Goal: Task Accomplishment & Management: Manage account settings

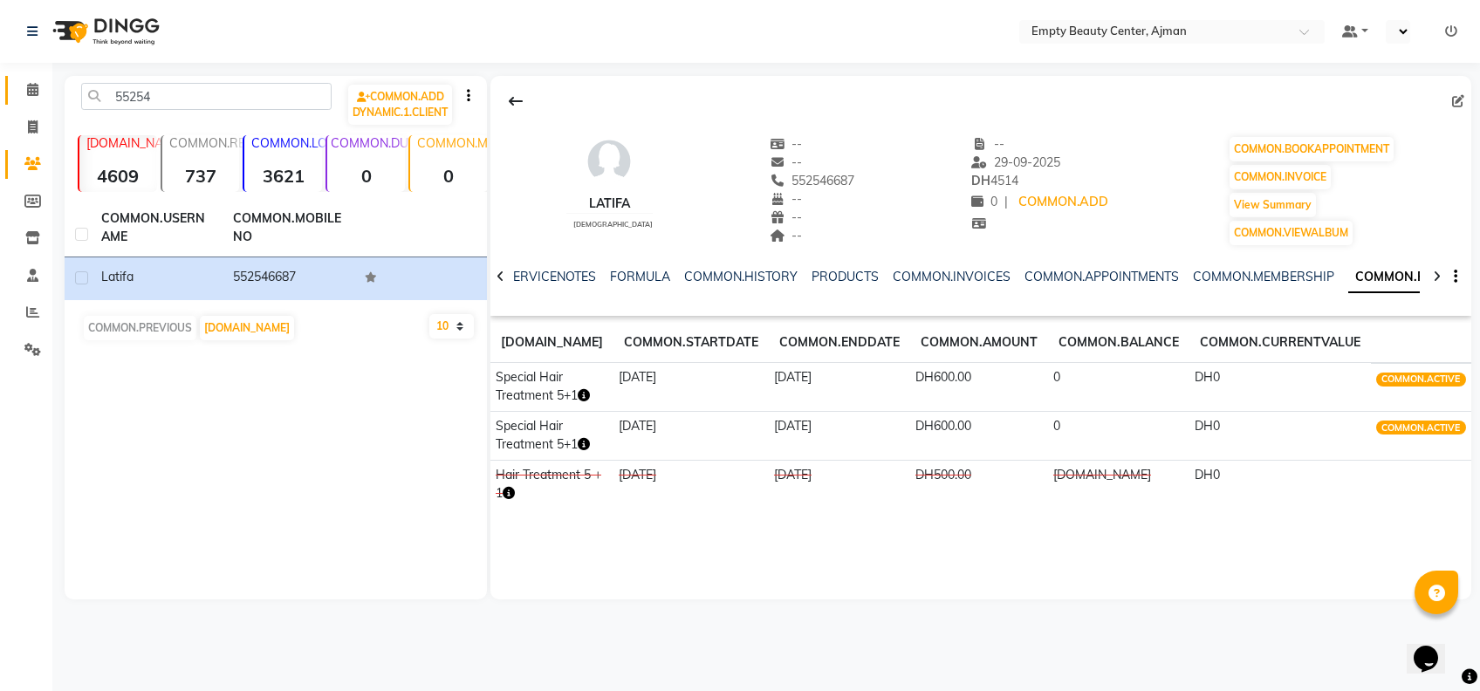
click at [38, 86] on span at bounding box center [32, 90] width 31 height 20
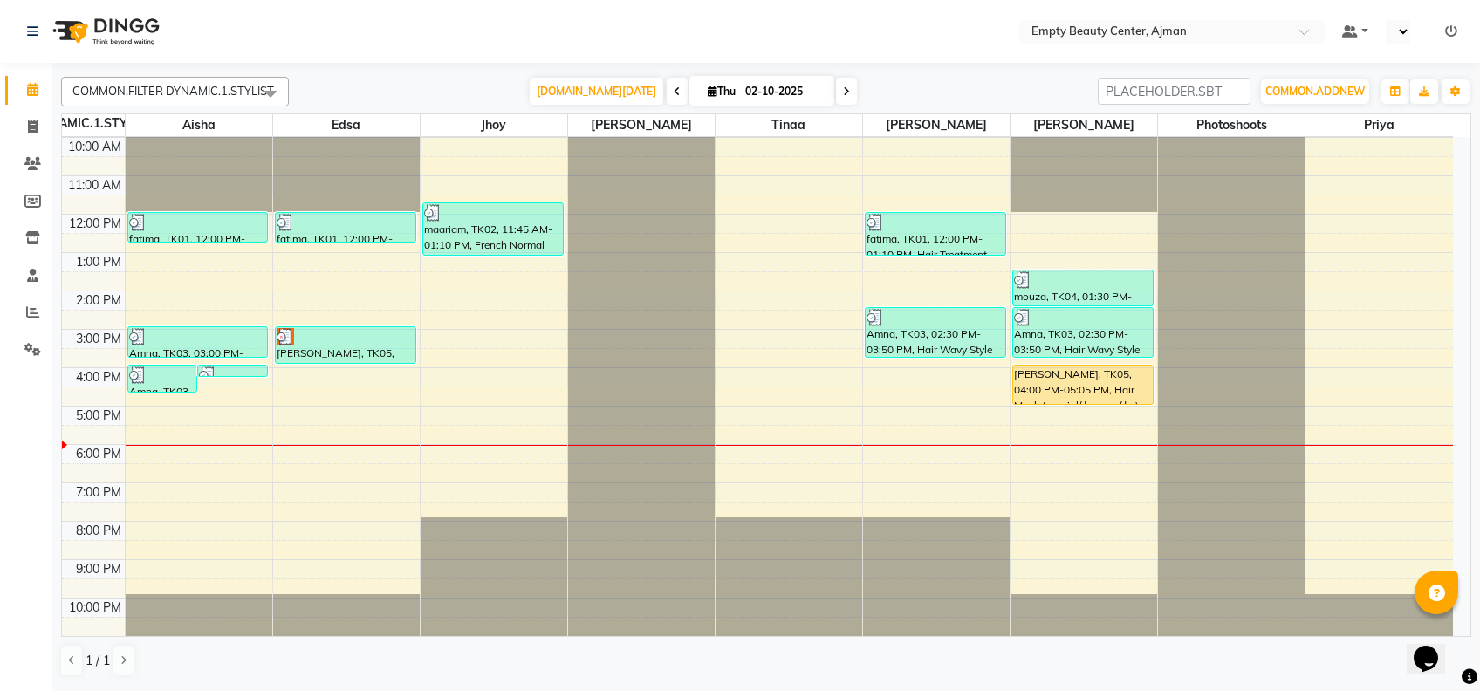
scroll to position [416, 0]
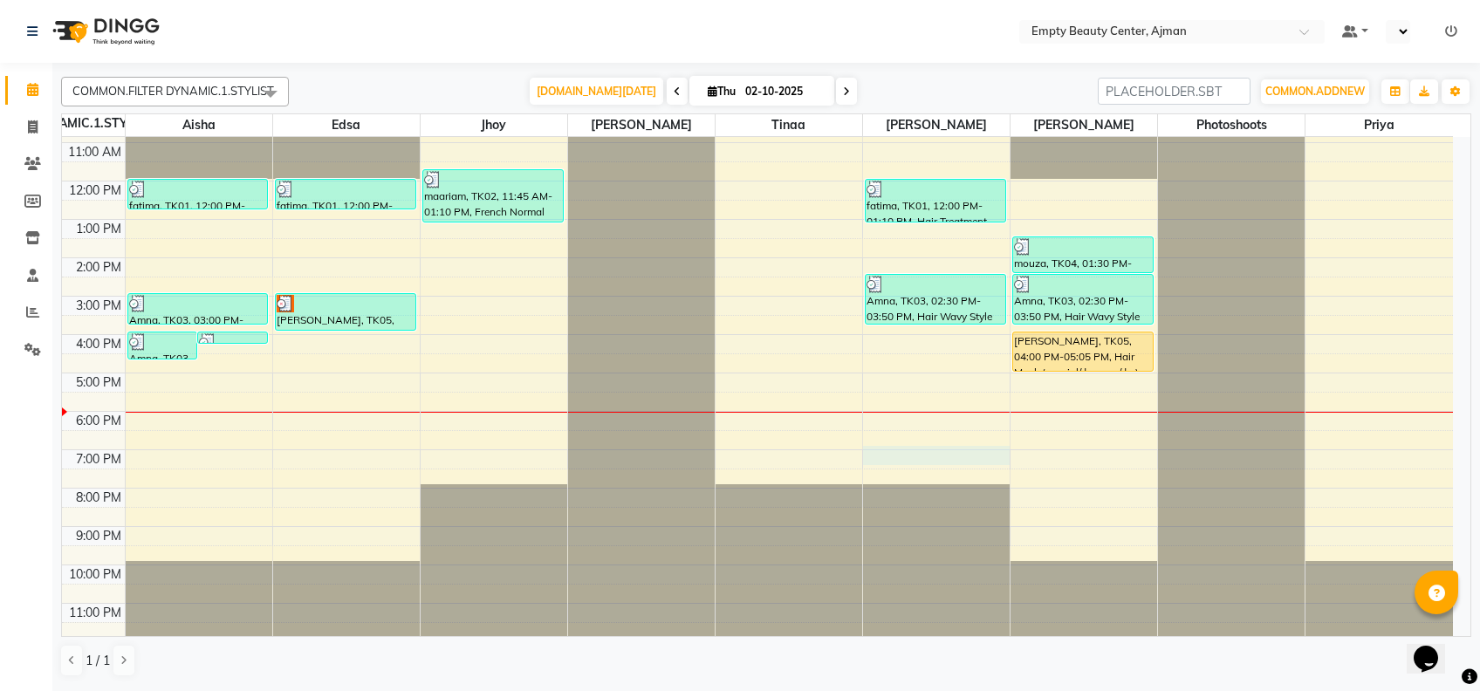
click at [906, 448] on div "12:00 AM 1:00 AM 2:00 AM 3:00 AM 4:00 AM 5:00 AM 6:00 AM 7:00 AM 8:00 AM 9:00 A…" at bounding box center [757, 181] width 1391 height 920
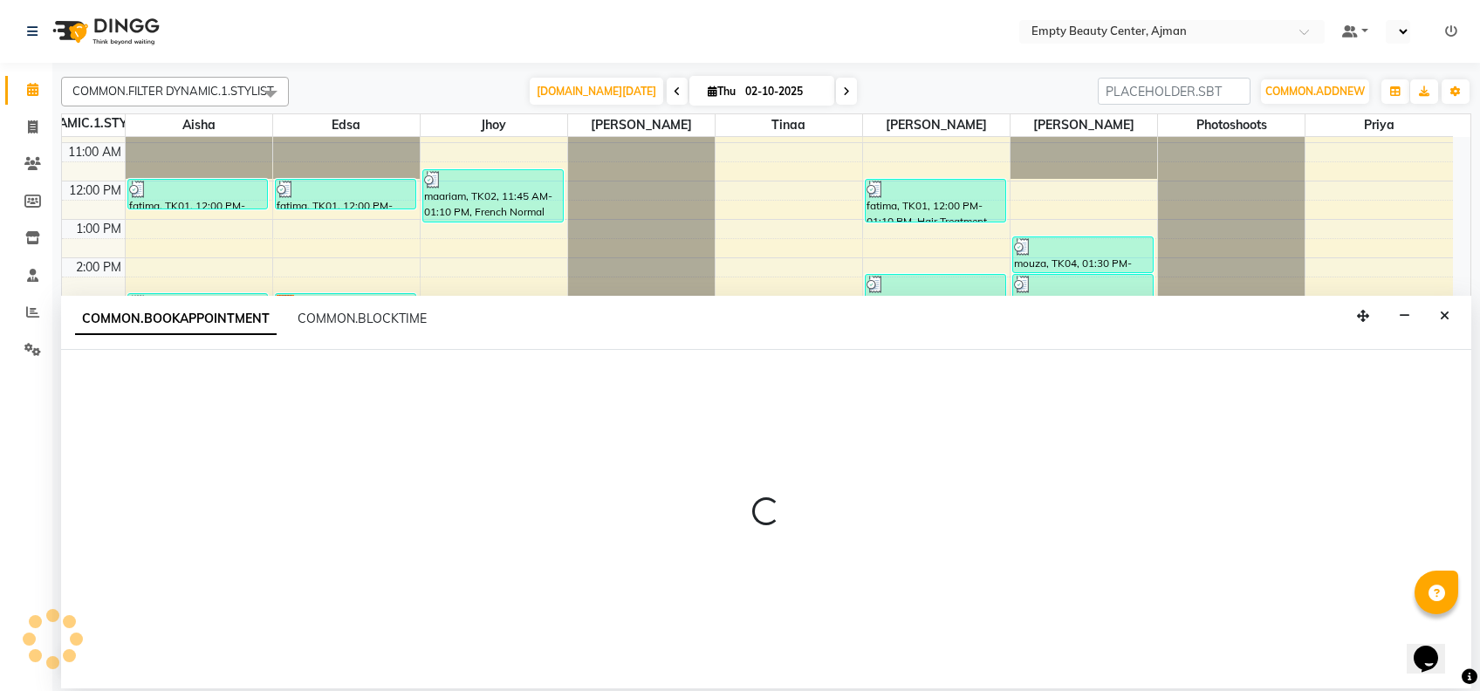
select select "59636"
select select "1140"
select select "tentative"
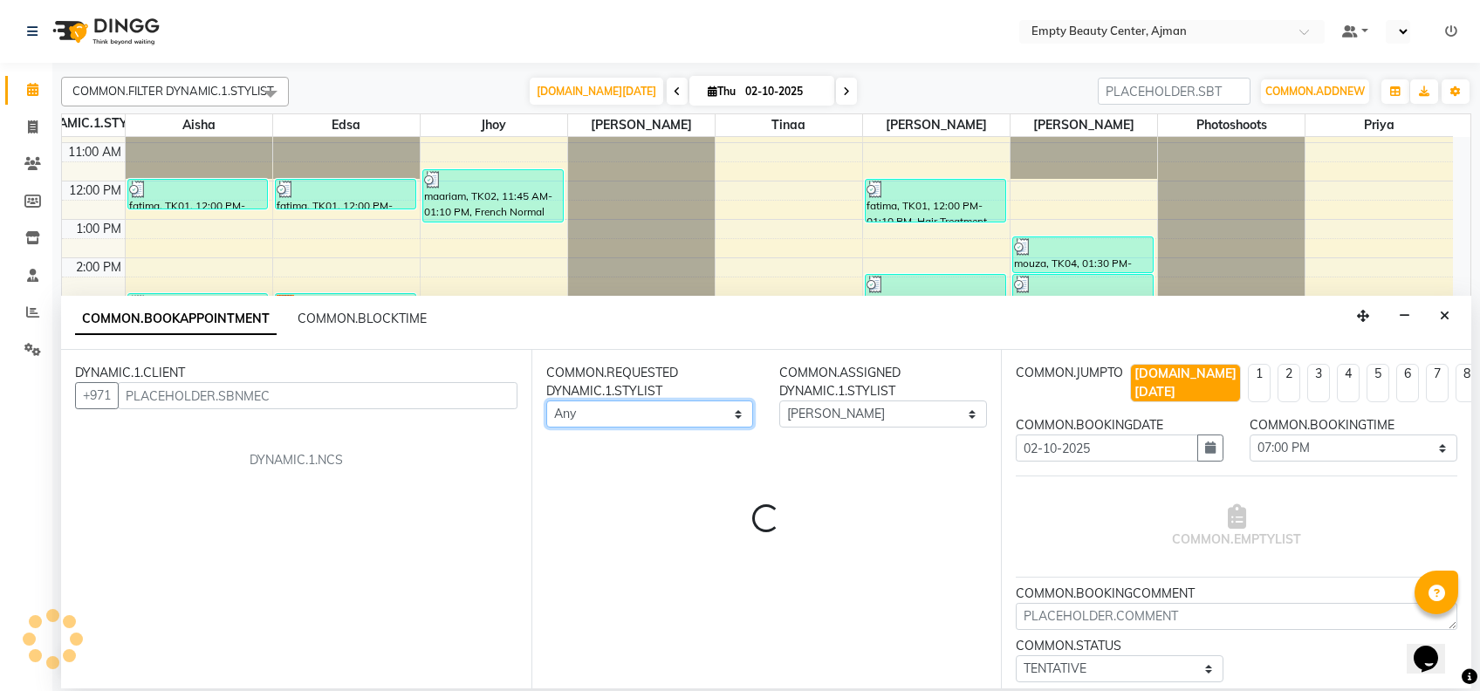
click at [648, 404] on select "Any [PERSON_NAME] Edsa jhoy [PERSON_NAME] Photoshoots Priya [PERSON_NAME] [PERS…" at bounding box center [650, 413] width 208 height 27
select select "59636"
click at [546, 400] on select "Any [PERSON_NAME] Edsa jhoy [PERSON_NAME] Photoshoots Priya [PERSON_NAME] [PERS…" at bounding box center [650, 413] width 208 height 27
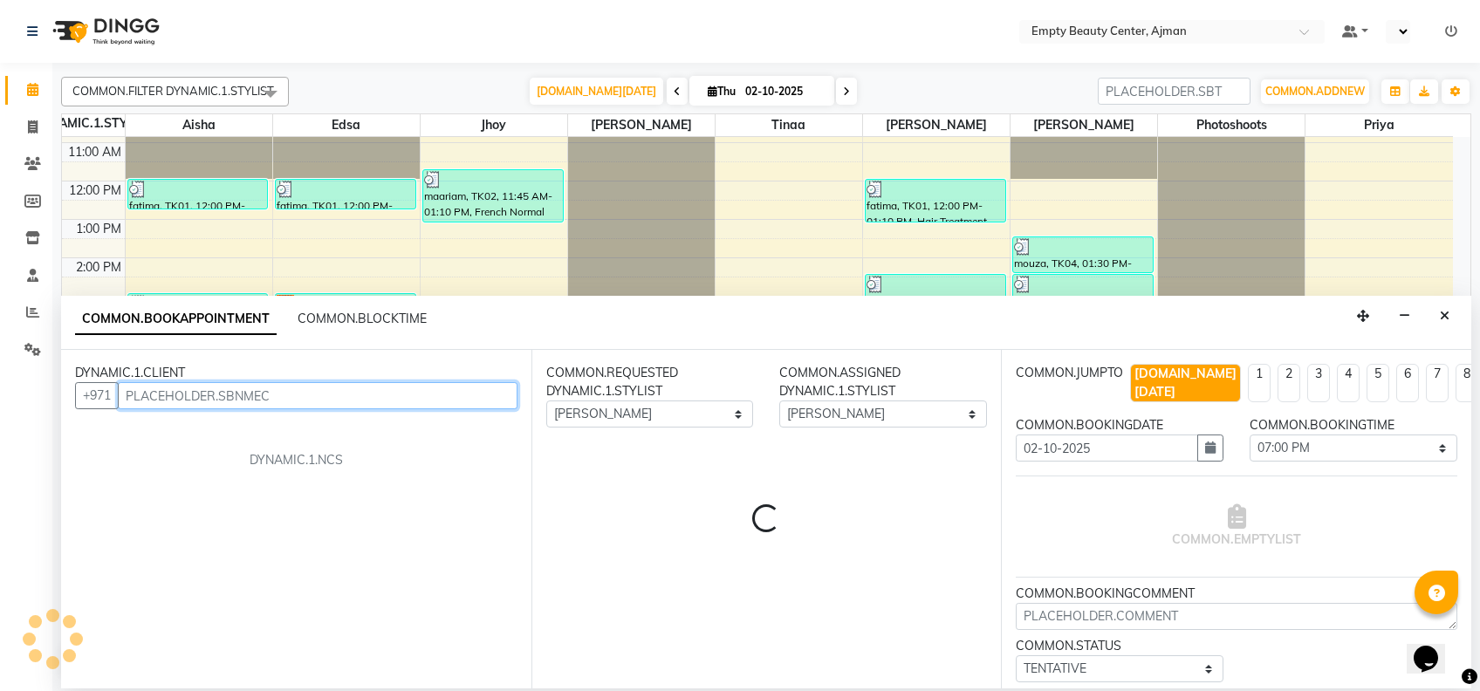
click at [354, 393] on input "text" at bounding box center [318, 395] width 400 height 27
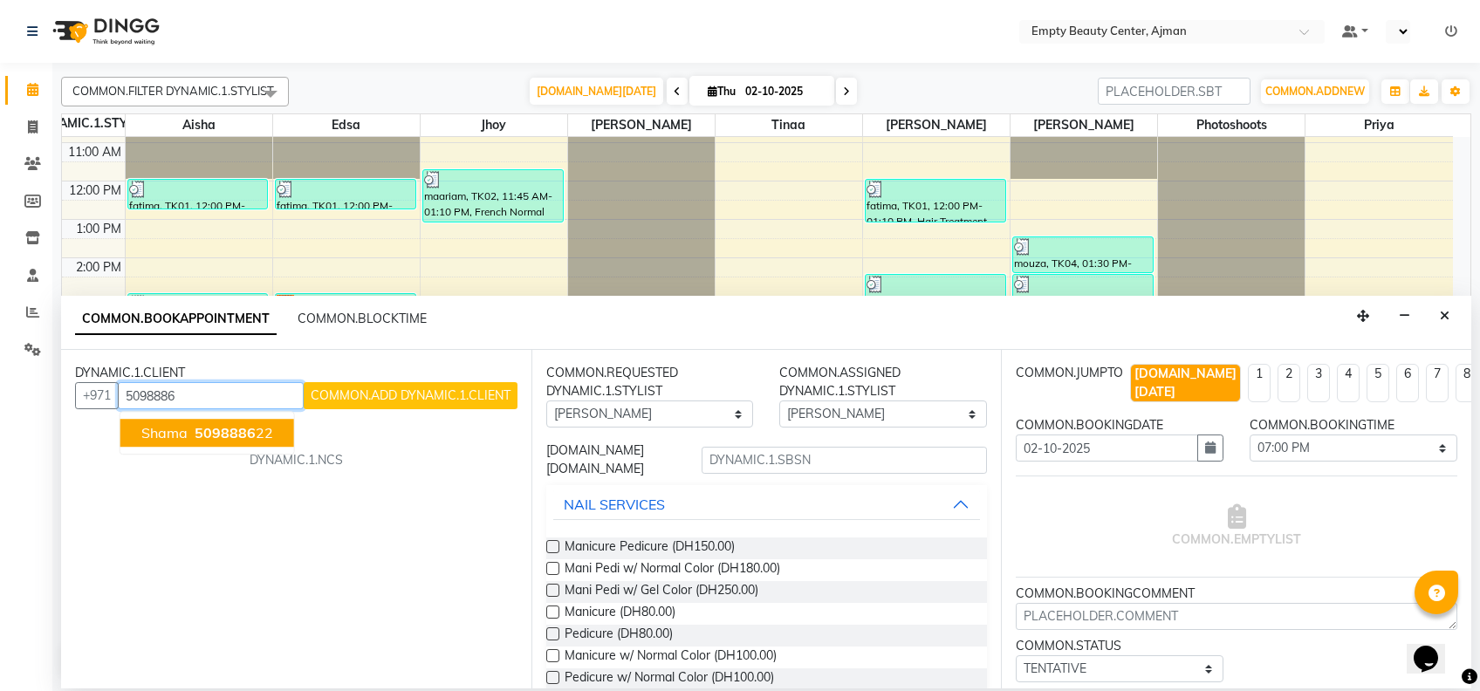
click at [257, 431] on ngb-highlight "5098886 22" at bounding box center [232, 432] width 82 height 17
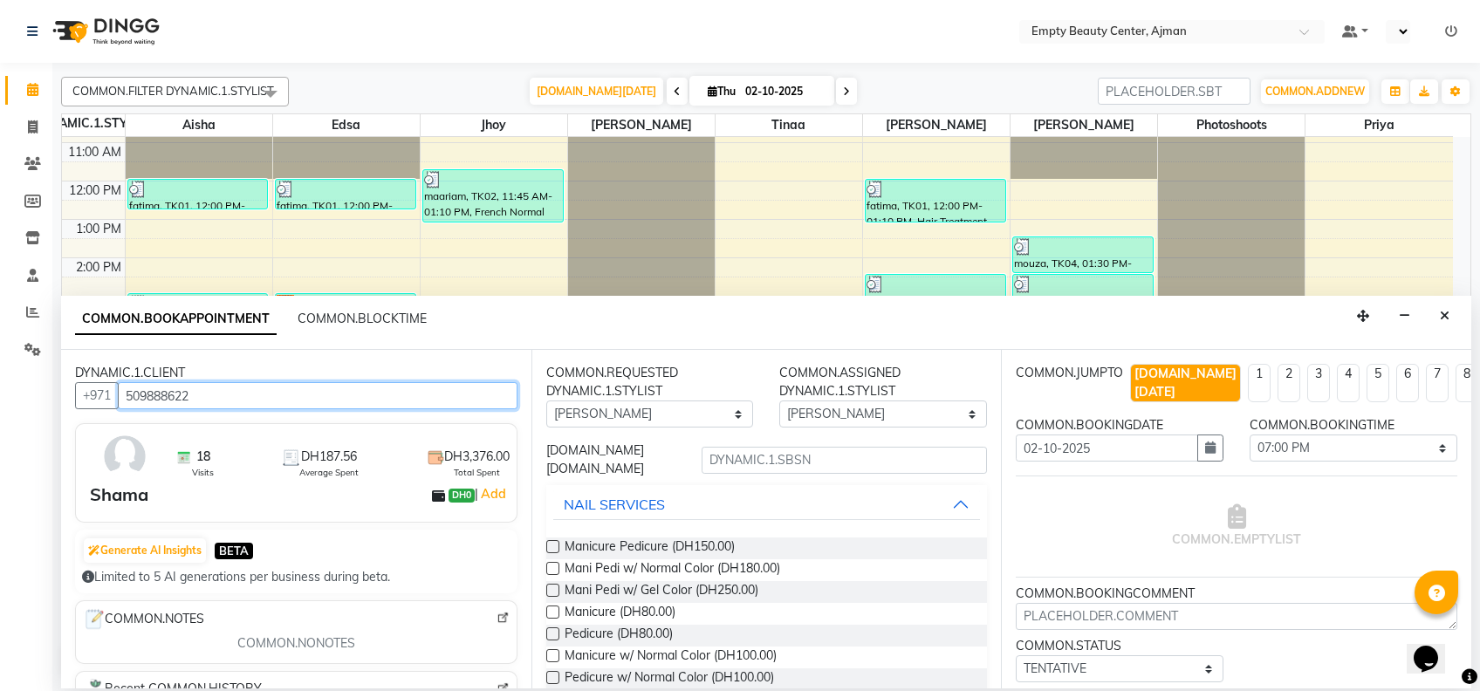
type input "509888622"
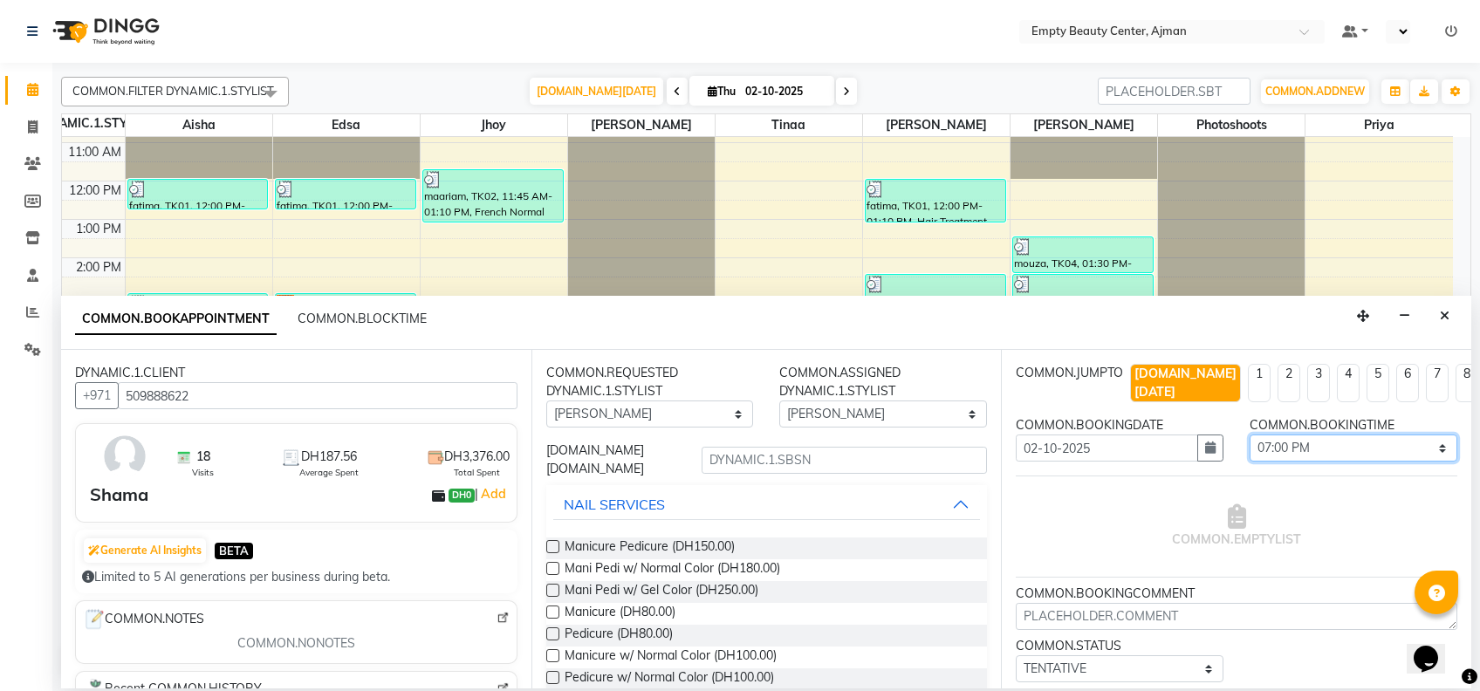
drag, startPoint x: 1339, startPoint y: 419, endPoint x: 1346, endPoint y: 345, distance: 73.6
click at [1346, 345] on app-booking "COMMON.BOOKAPPOINTMENT COMMON.BLOCKTIME DYNAMIC.1.CLIENT +971 509888622 18 Visi…" at bounding box center [766, 492] width 1410 height 393
select select "1170"
click at [1249, 434] on select "[DOMAIN_NAME] 01:00 AM 01:15 AM 01:30 AM 01:45 AM 02:00 AM 02:15 AM 02:30 AM 02…" at bounding box center [1353, 447] width 208 height 27
click at [855, 463] on input "text" at bounding box center [843, 460] width 285 height 27
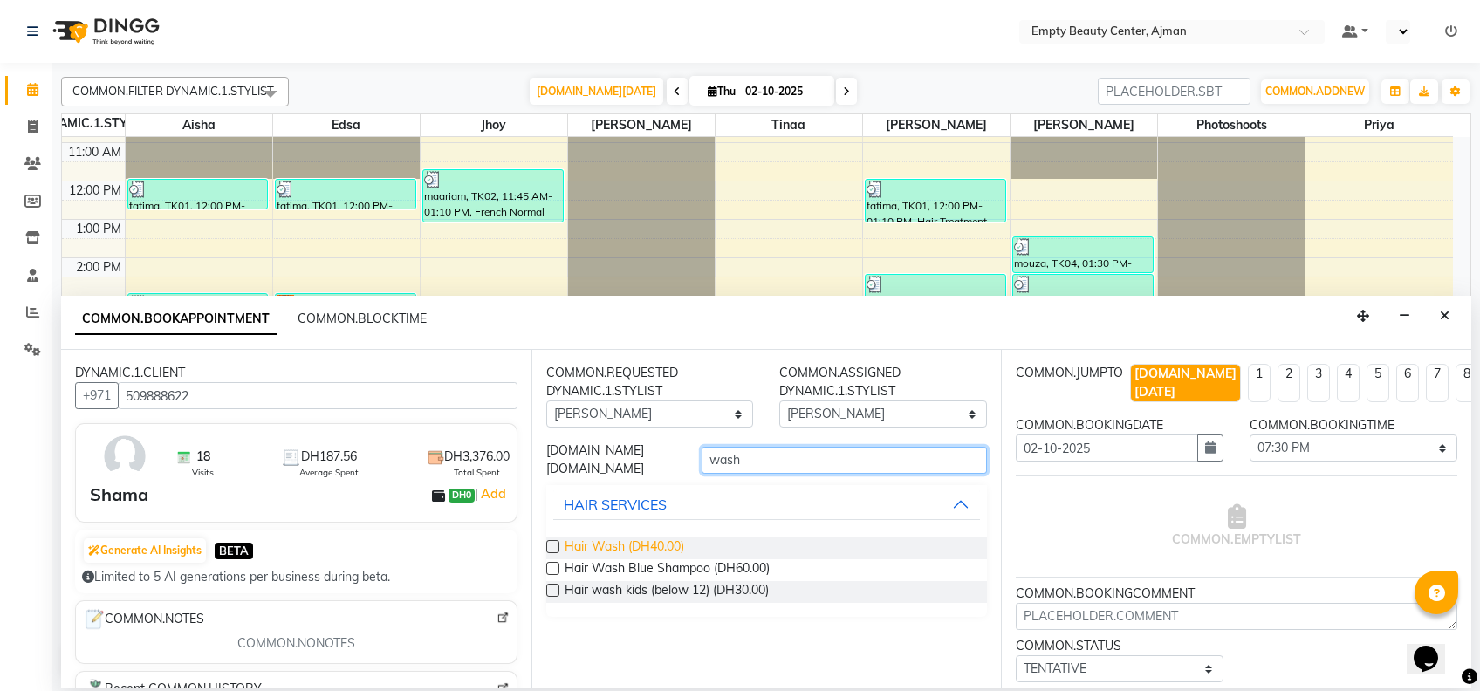
type input "wash"
click at [636, 544] on span "Hair Wash (DH40.00)" at bounding box center [624, 548] width 120 height 22
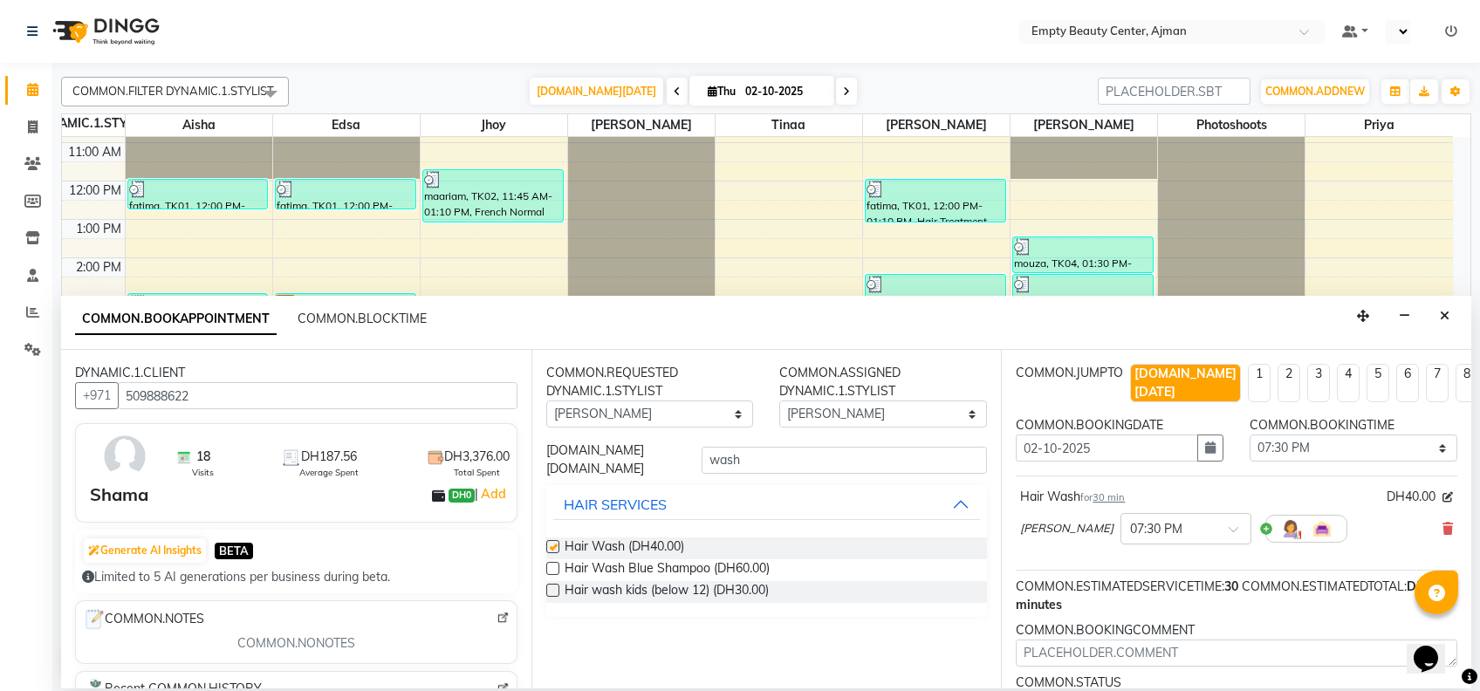
checkbox input "false"
click at [798, 461] on input "wash" at bounding box center [843, 460] width 285 height 27
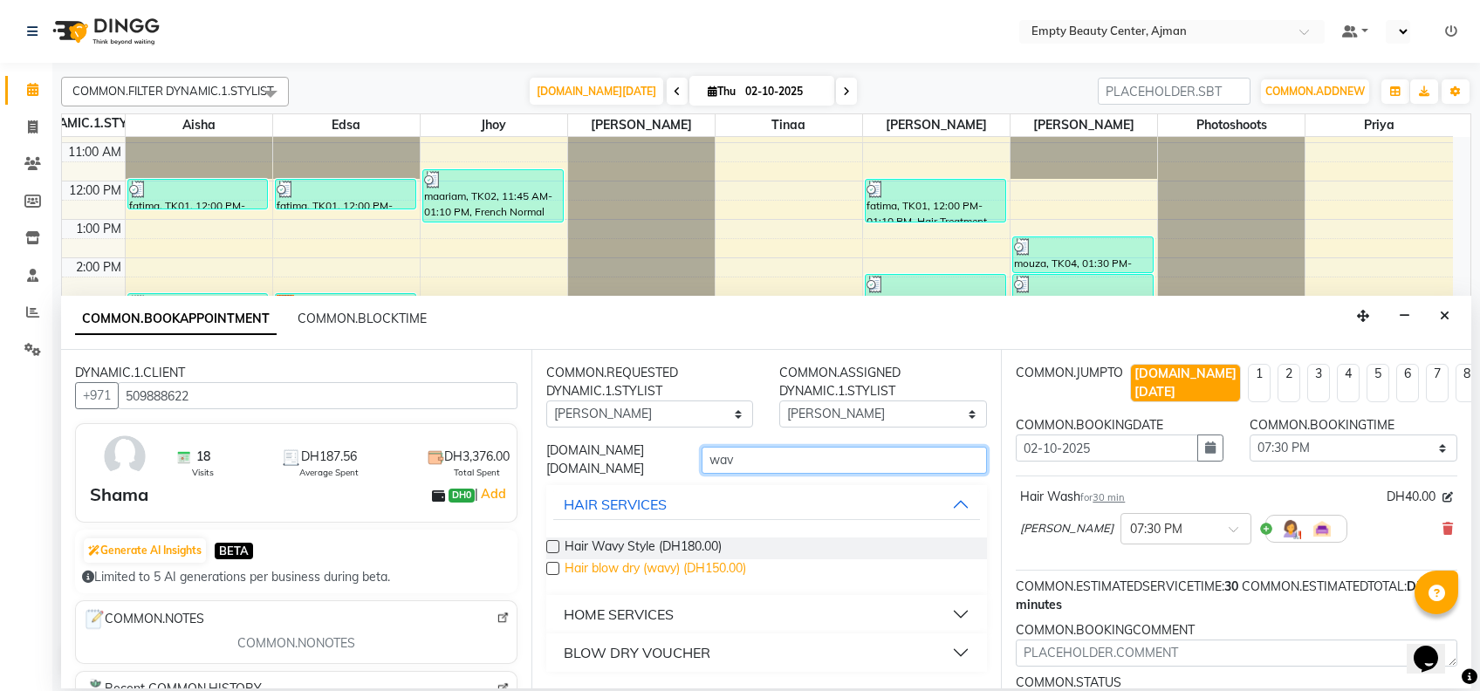
type input "wav"
click at [679, 560] on span "Hair blow dry (wavy) (DH150.00)" at bounding box center [654, 570] width 181 height 22
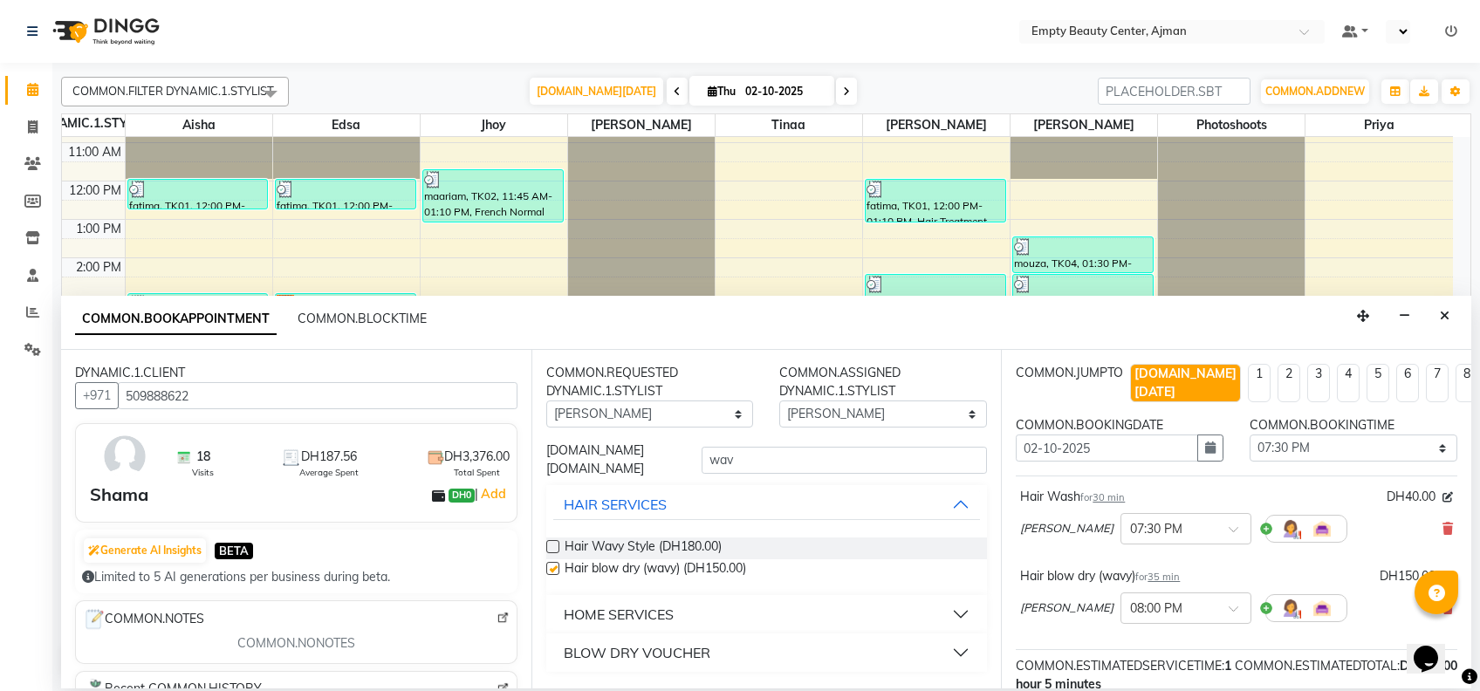
checkbox input "false"
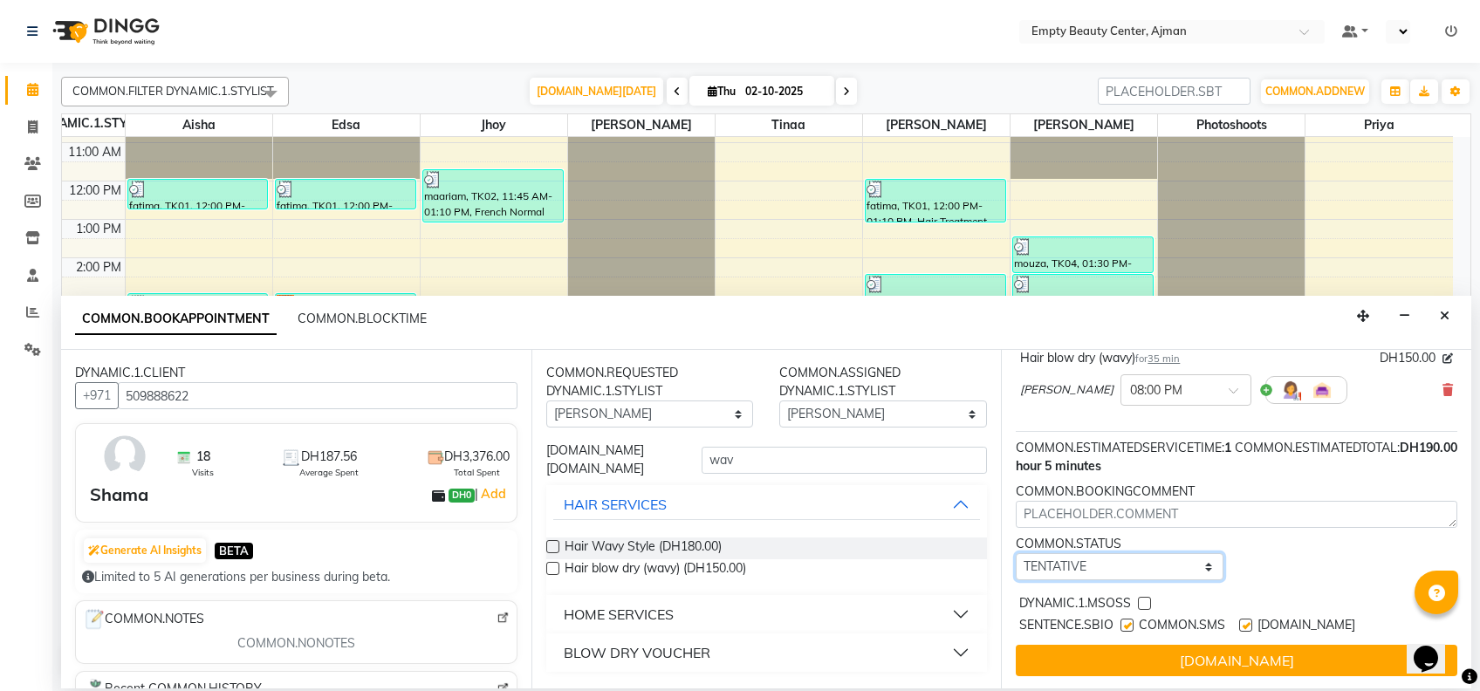
drag, startPoint x: 1167, startPoint y: 547, endPoint x: 1170, endPoint y: 469, distance: 78.6
click at [1170, 469] on div "COMMON.JUMPTO [DOMAIN_NAME][DATE] 1 2 3 4 5 6 7 8 COMMON.WEEKS COMMON.BOOKINGDA…" at bounding box center [1236, 519] width 470 height 339
select select "confirm booking"
click at [1016, 553] on select "[DOMAIN_NAME] TENTATIVE CONFIRM CHECK-IN UPCOMING" at bounding box center [1120, 566] width 208 height 27
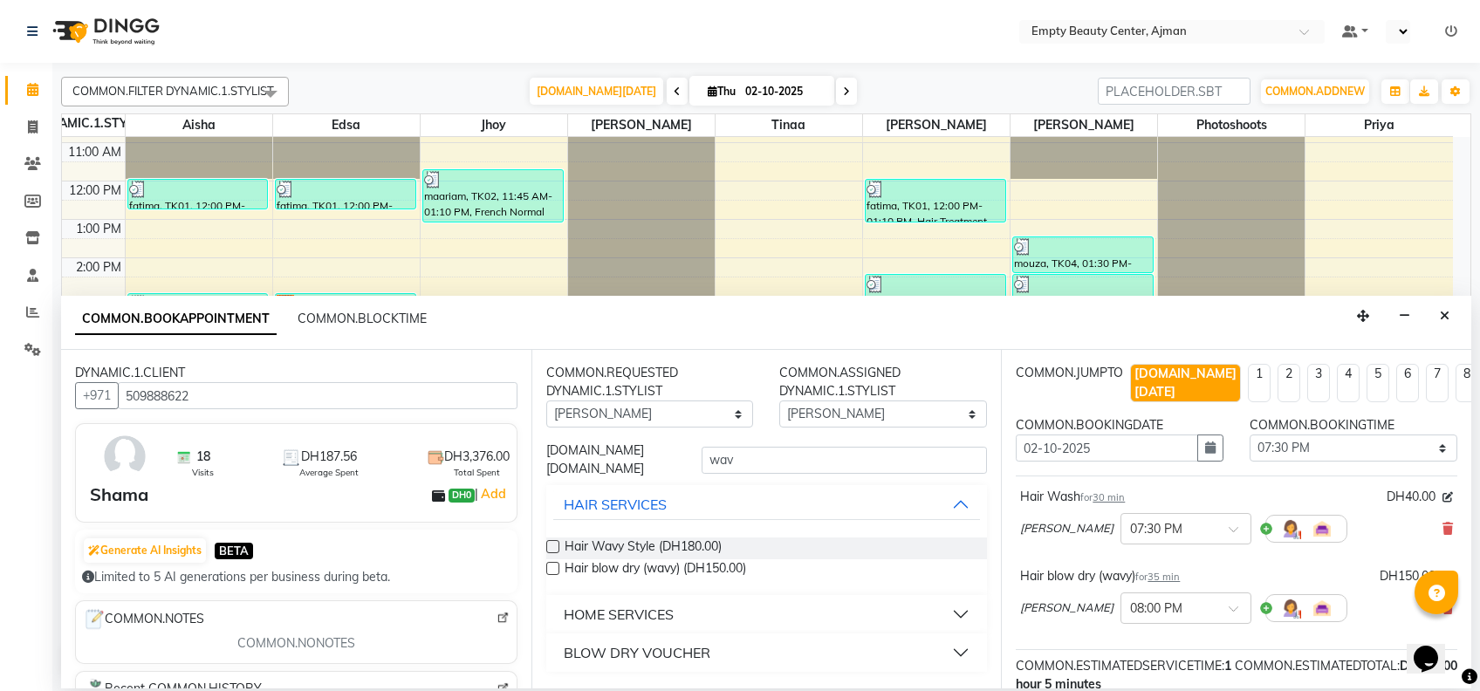
scroll to position [1, 0]
click at [656, 427] on select "Any [PERSON_NAME] Edsa jhoy [PERSON_NAME] Photoshoots Priya [PERSON_NAME] [PERS…" at bounding box center [650, 413] width 208 height 27
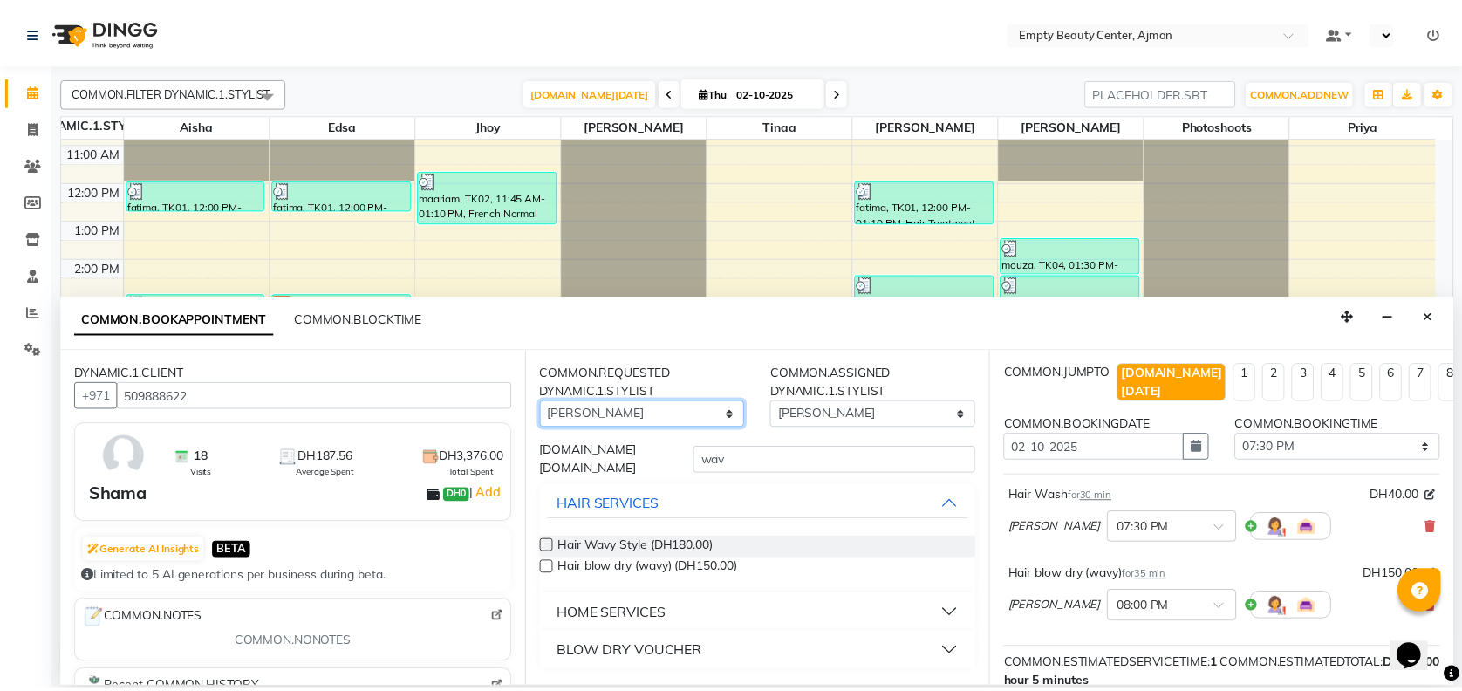
scroll to position [218, 0]
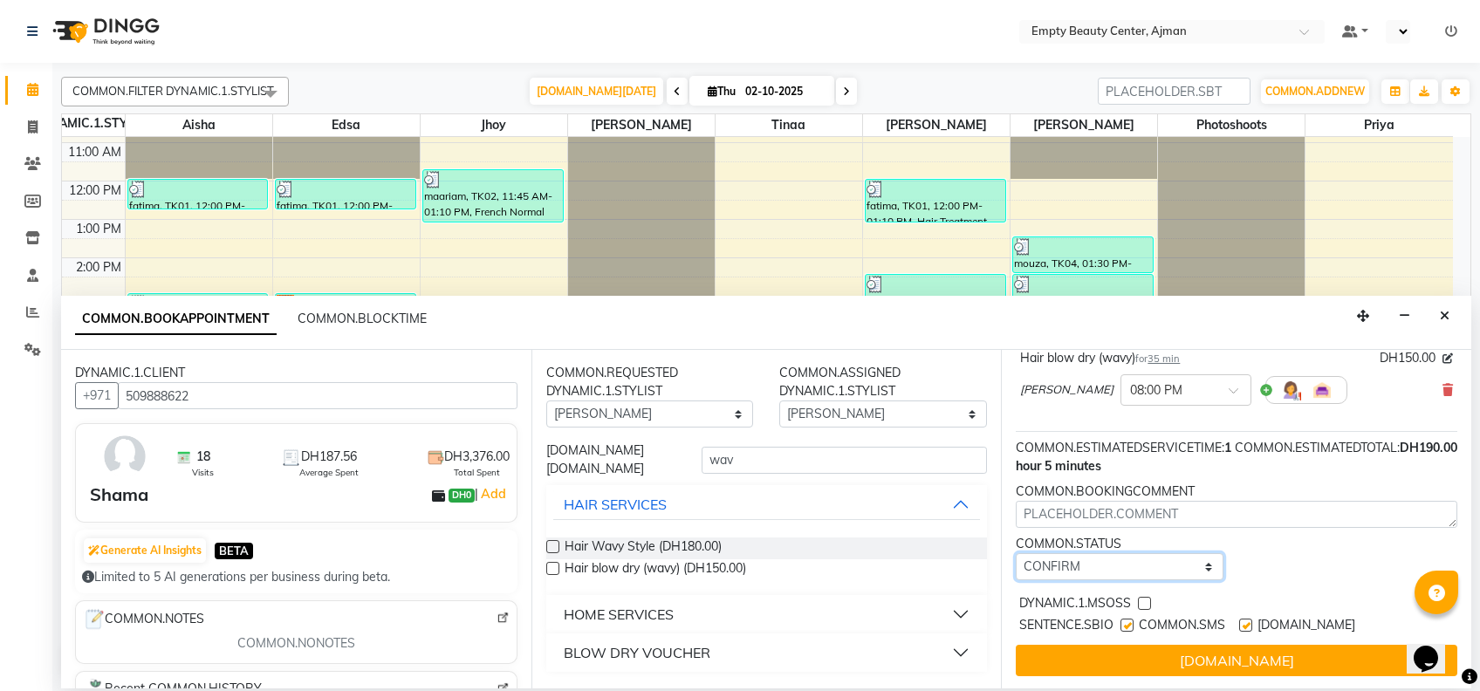
drag, startPoint x: 1139, startPoint y: 544, endPoint x: 1152, endPoint y: 462, distance: 83.0
click at [1152, 462] on div "COMMON.JUMPTO [DOMAIN_NAME][DATE] 1 2 3 4 5 6 7 8 COMMON.WEEKS COMMON.BOOKINGDA…" at bounding box center [1236, 519] width 470 height 339
click at [1137, 594] on div "DYNAMIC.1.MSOSS" at bounding box center [1236, 605] width 441 height 22
click at [1139, 597] on label at bounding box center [1144, 603] width 13 height 13
click at [1139, 599] on input "checkbox" at bounding box center [1143, 604] width 11 height 11
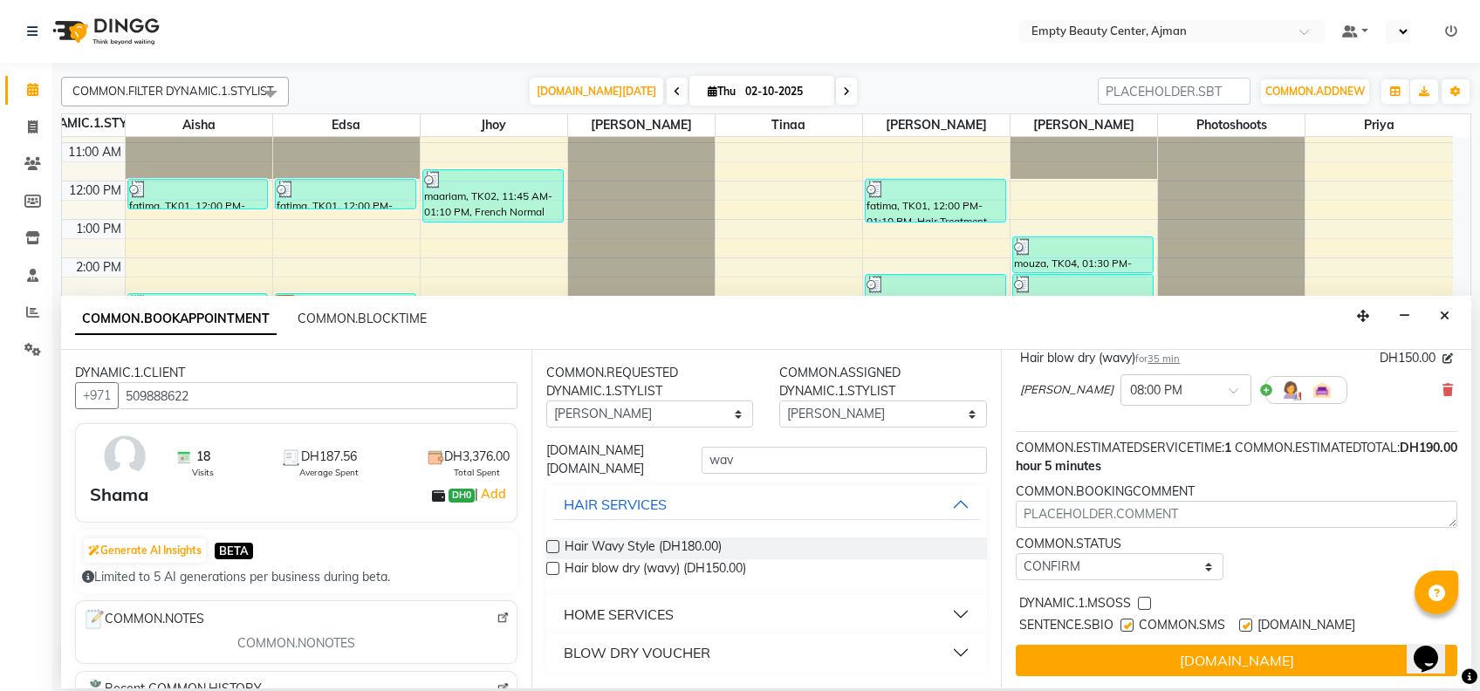
checkbox input "true"
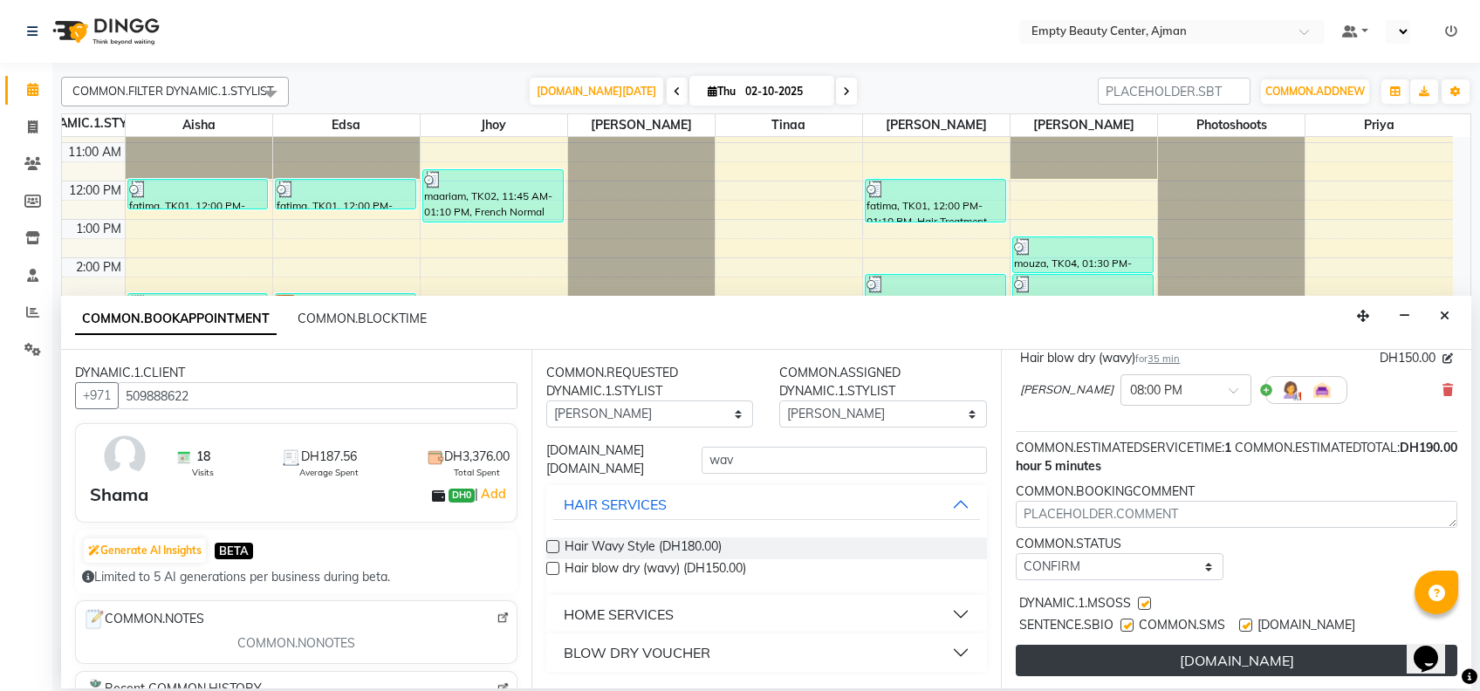
click at [1219, 649] on button "[DOMAIN_NAME]" at bounding box center [1236, 660] width 441 height 31
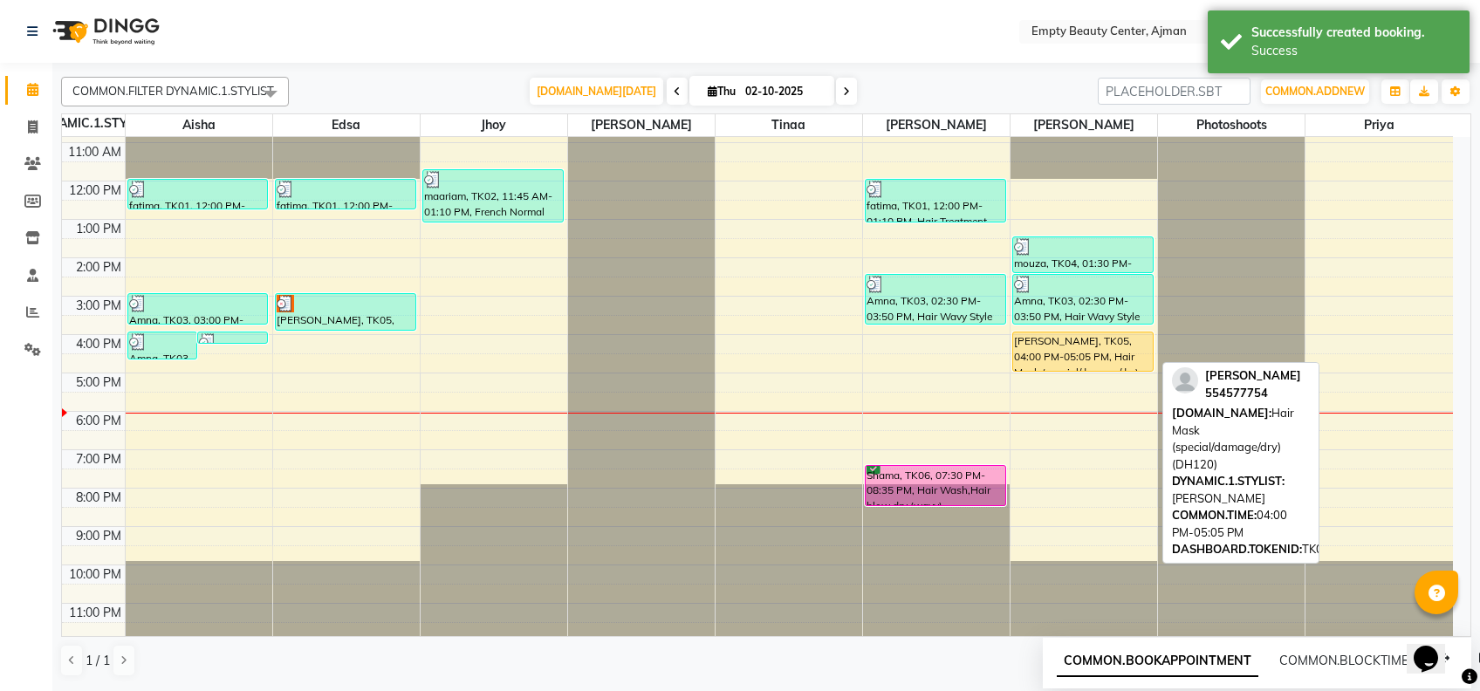
click at [1091, 332] on div "[PERSON_NAME], TK05, 04:00 PM-05:05 PM, Hair Mask (special/damage/dry) (DH120)" at bounding box center [1083, 351] width 140 height 38
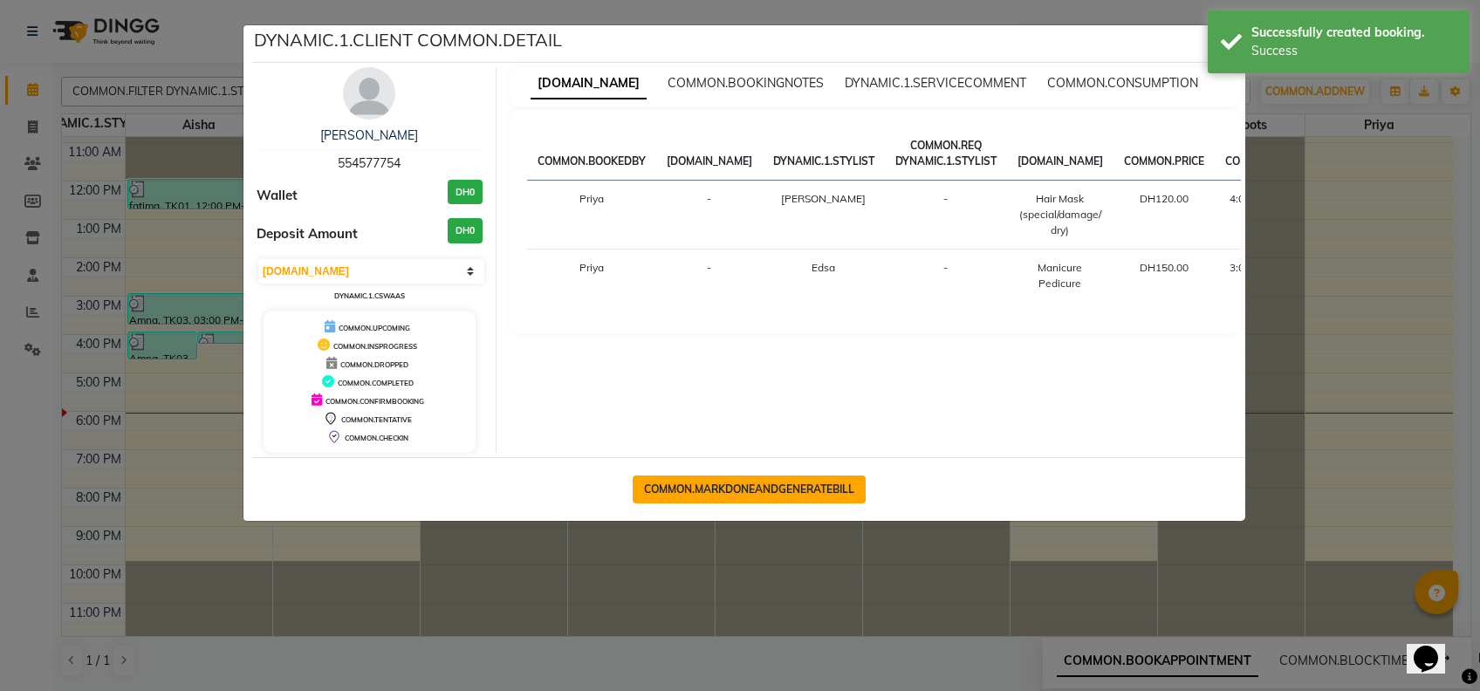
click at [795, 495] on button "COMMON.MARKDONEANDGENERATEBILL" at bounding box center [749, 489] width 233 height 28
select select "service"
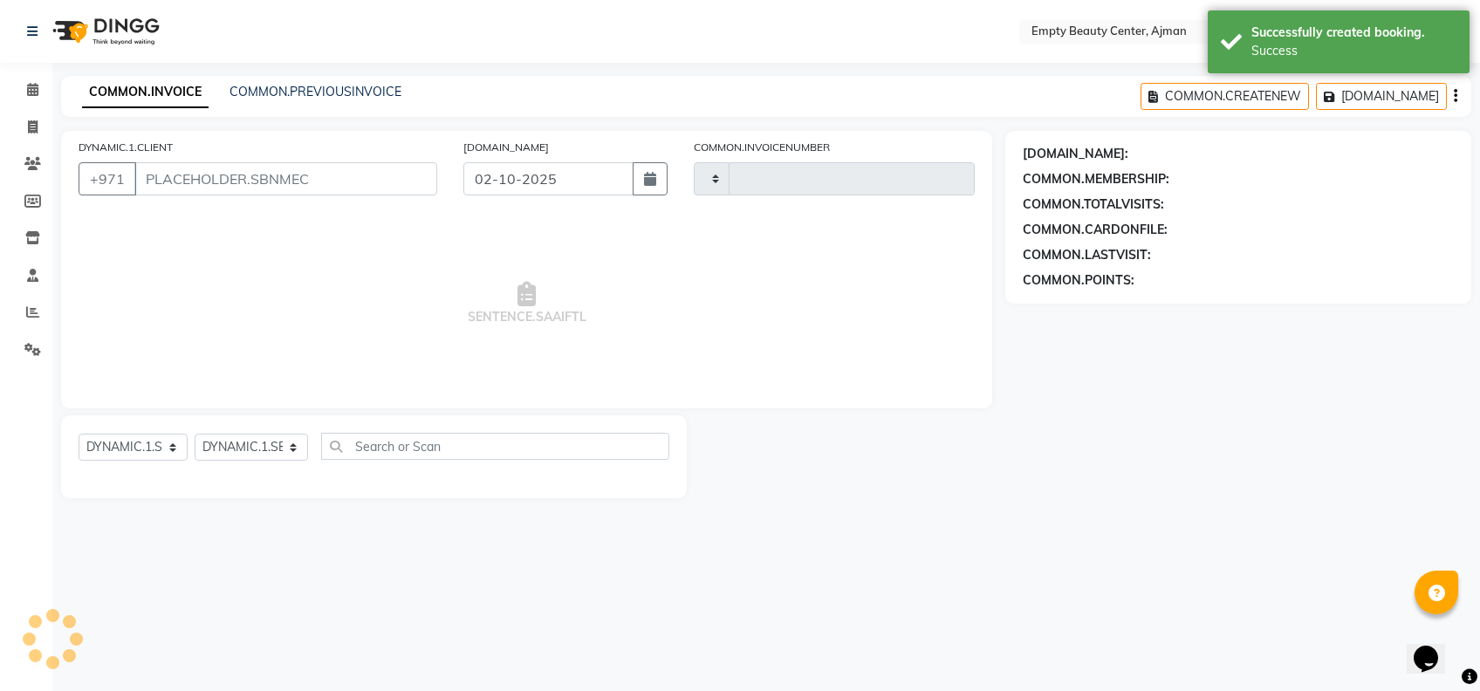
type input "2595"
select select "769"
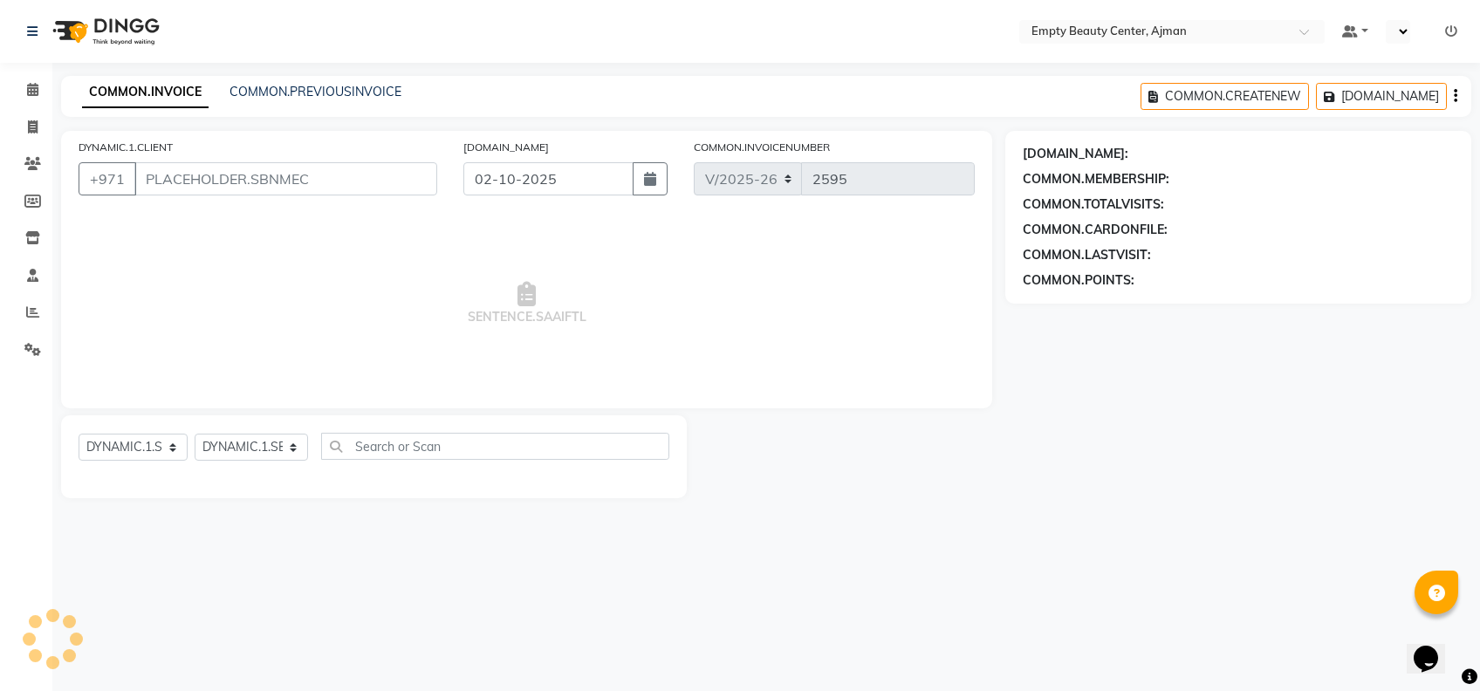
type input "554577754"
select select "57154"
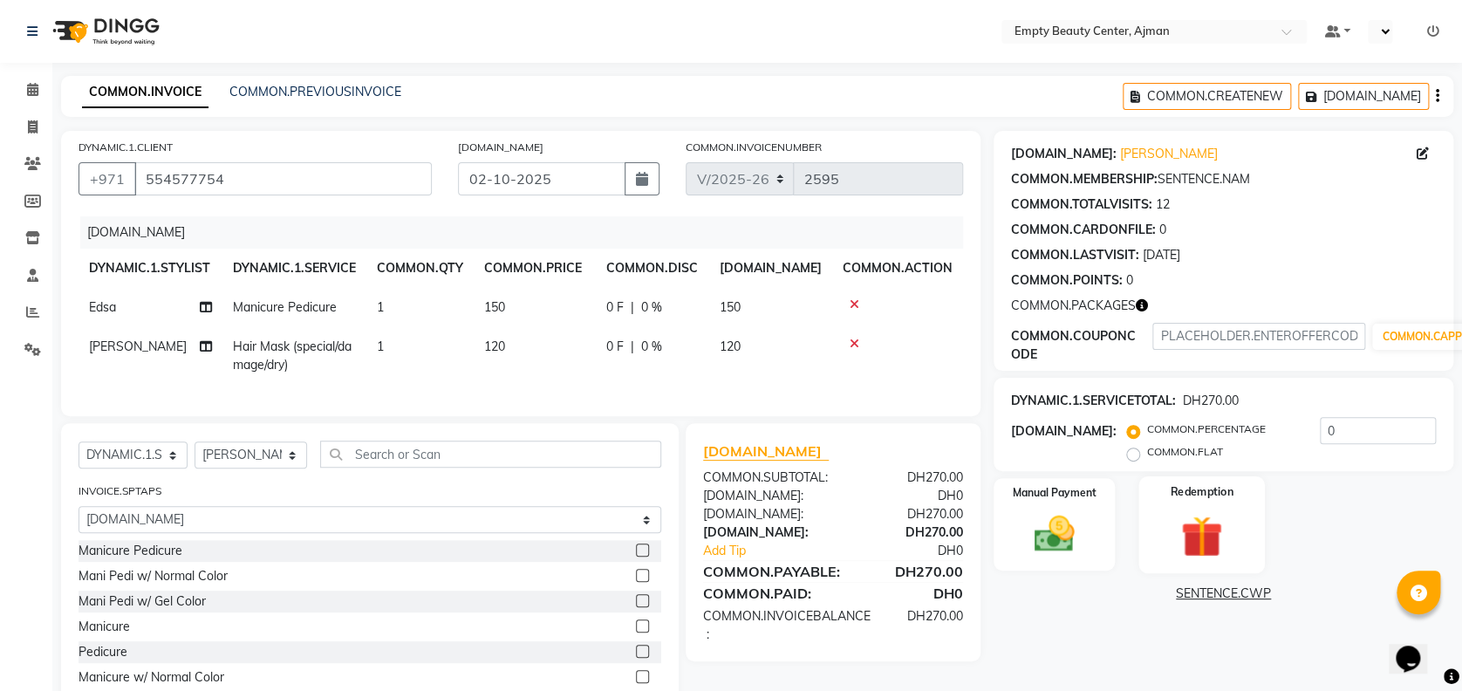
click at [1196, 503] on div "Redemption" at bounding box center [1202, 523] width 127 height 97
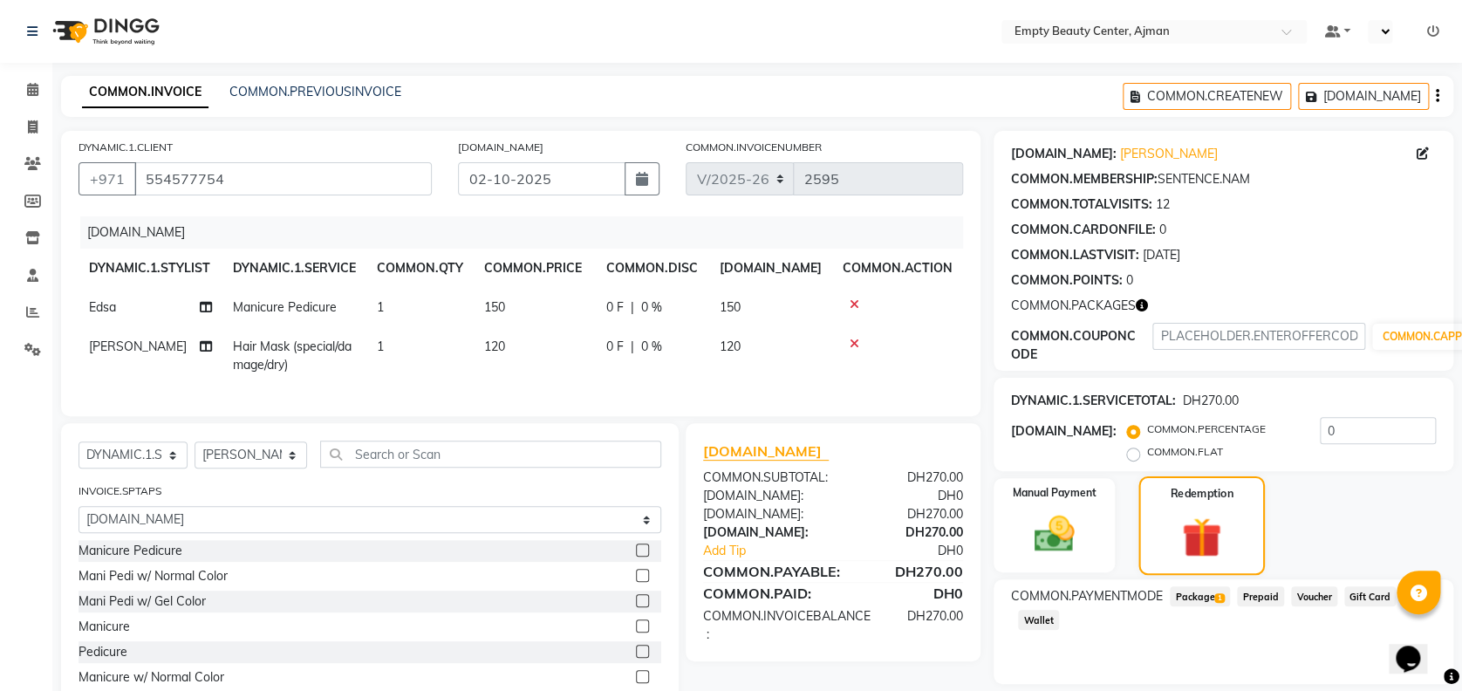
scroll to position [91, 0]
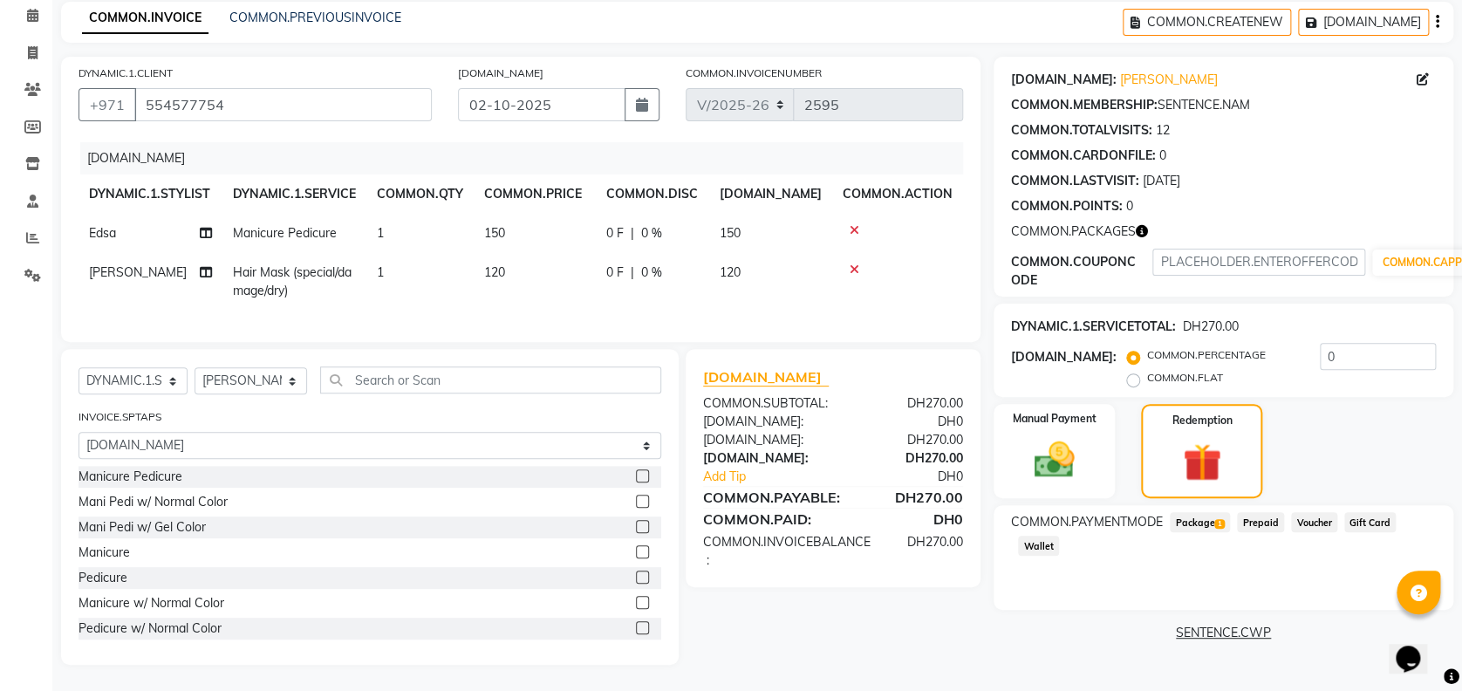
click at [1218, 519] on span "1" at bounding box center [1219, 524] width 10 height 10
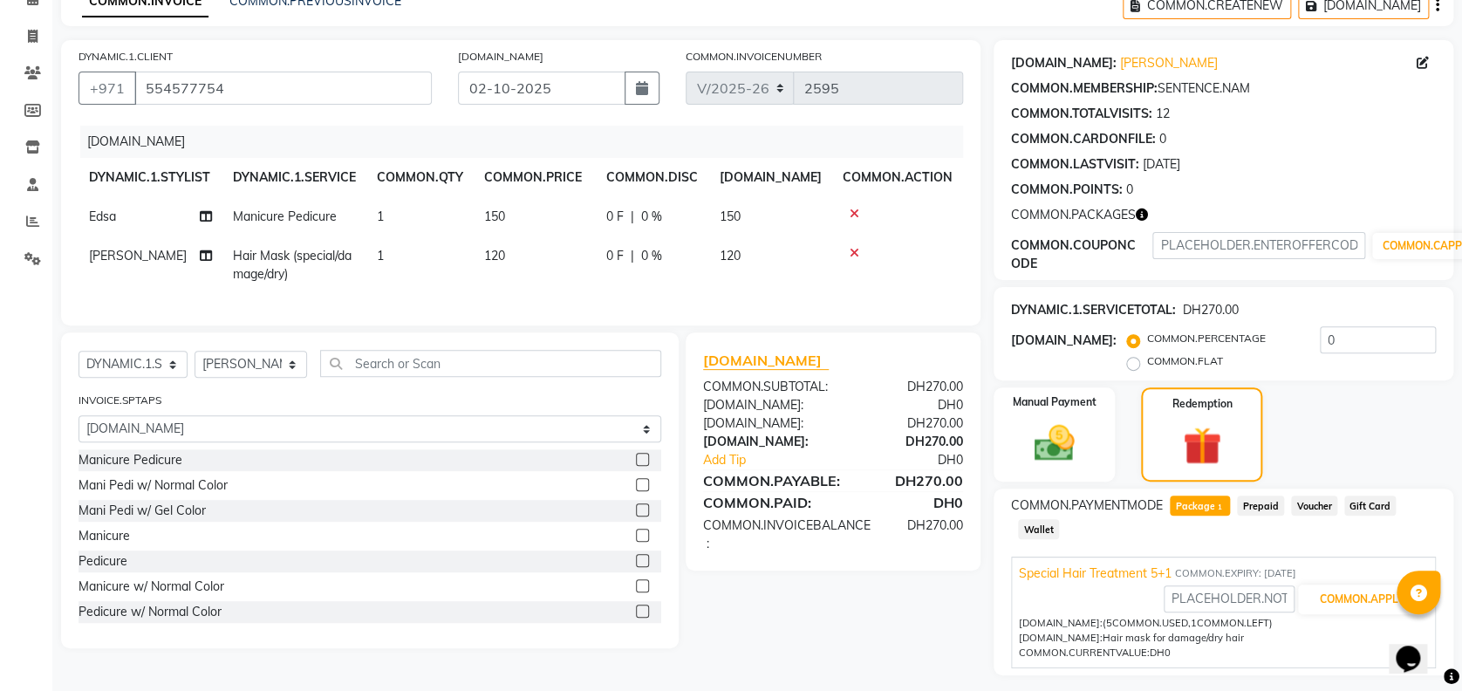
scroll to position [136, 0]
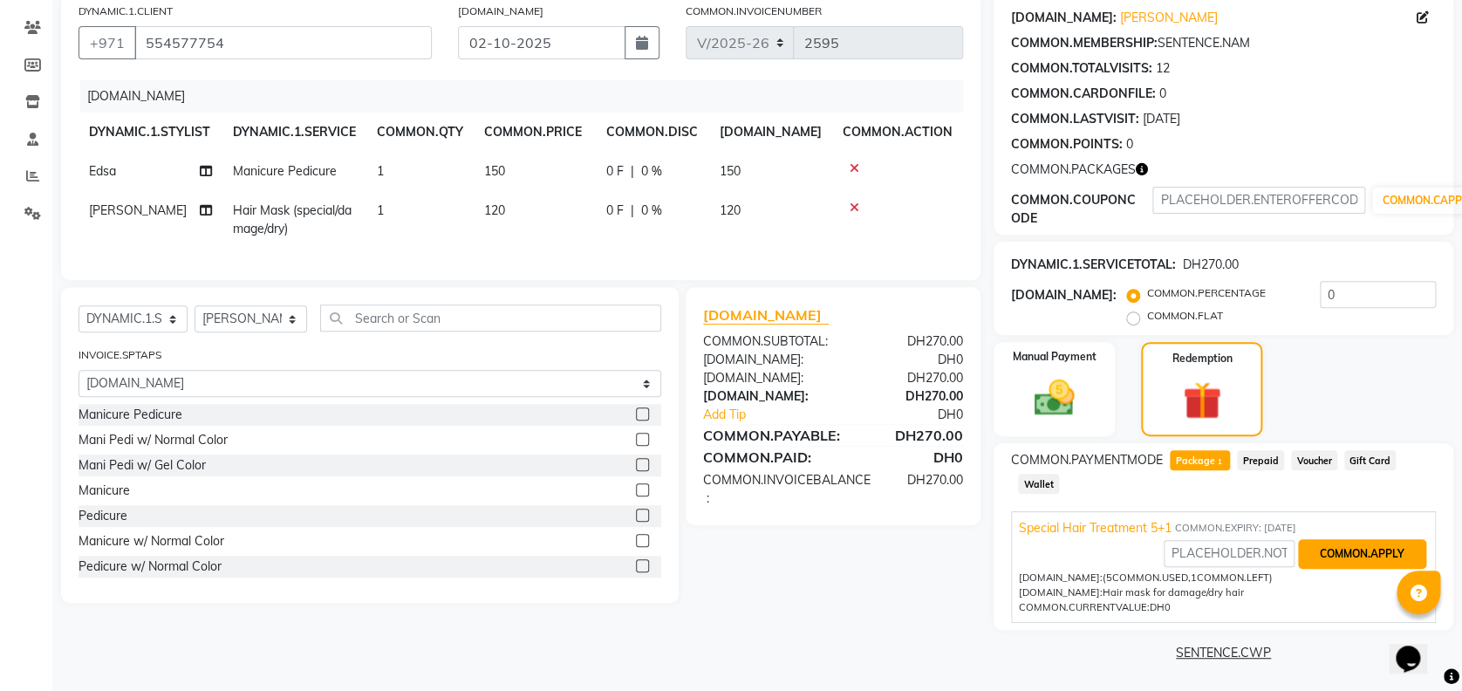
click at [1377, 558] on button "COMMON.APPLY" at bounding box center [1362, 554] width 128 height 30
type input "Special Hair Treatment 5+1"
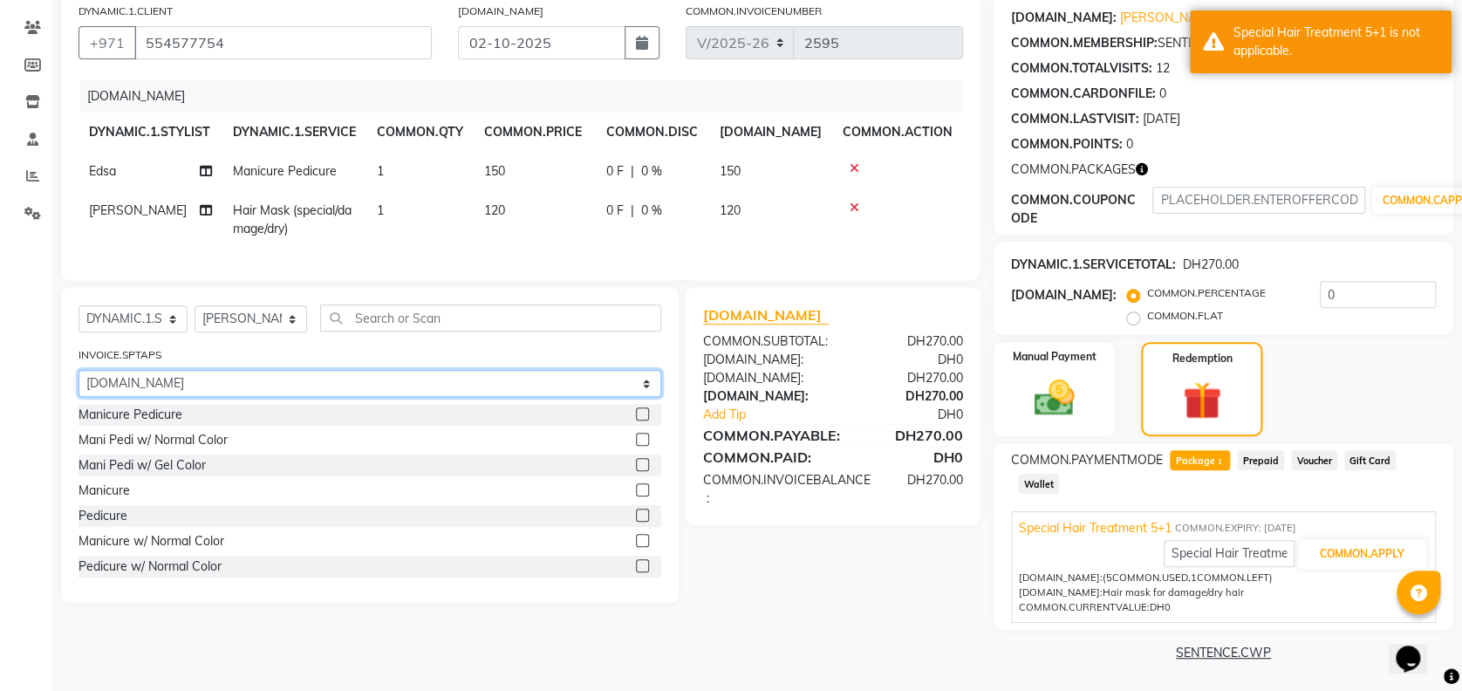
click at [275, 387] on select "[DOMAIN_NAME] Special Hair Treatment 5+1" at bounding box center [370, 383] width 583 height 27
select select "1: Object"
click at [79, 387] on select "[DOMAIN_NAME] Special Hair Treatment 5+1" at bounding box center [370, 383] width 583 height 27
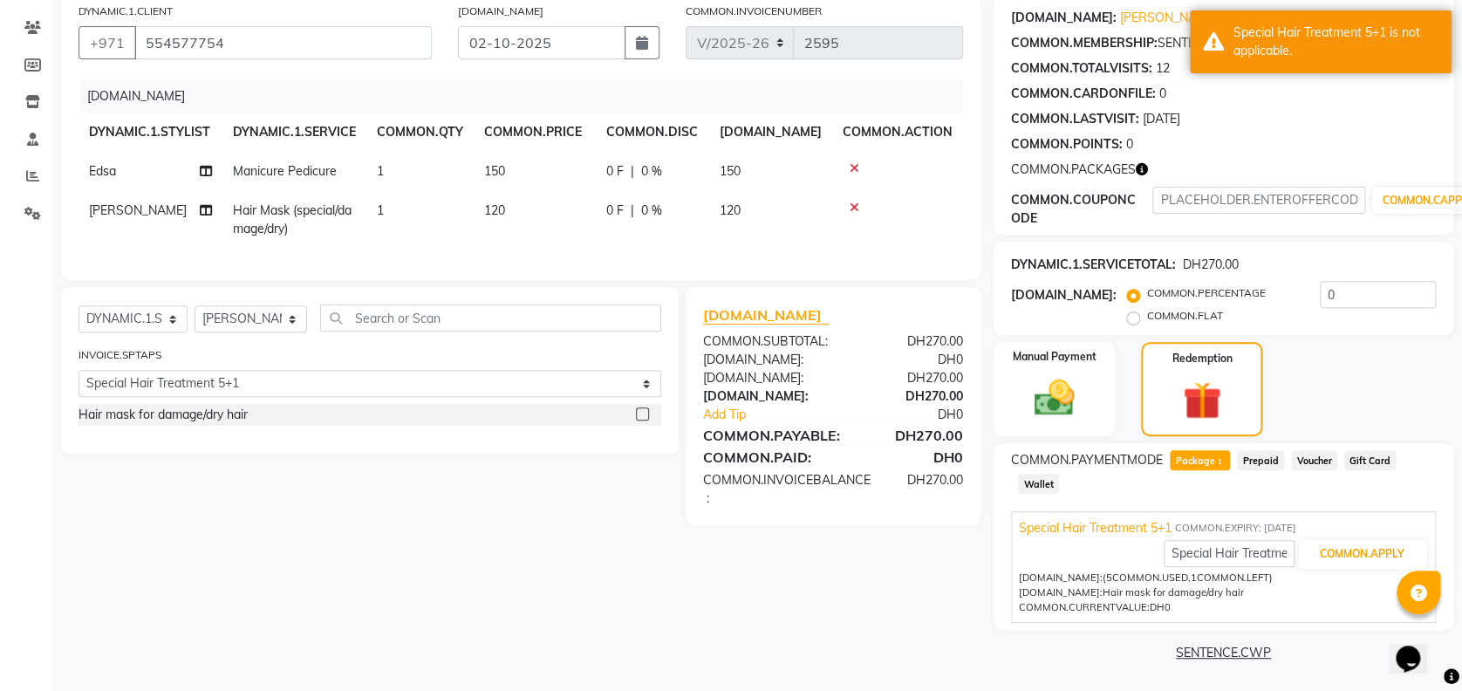
click at [287, 454] on div "[DOMAIN_NAME] [DOMAIN_NAME] [DOMAIN_NAME] [DOMAIN_NAME] [DOMAIN_NAME] [DOMAIN_N…" at bounding box center [370, 370] width 618 height 167
click at [248, 424] on div "Hair mask for damage/dry hair" at bounding box center [163, 415] width 169 height 18
checkbox input "false"
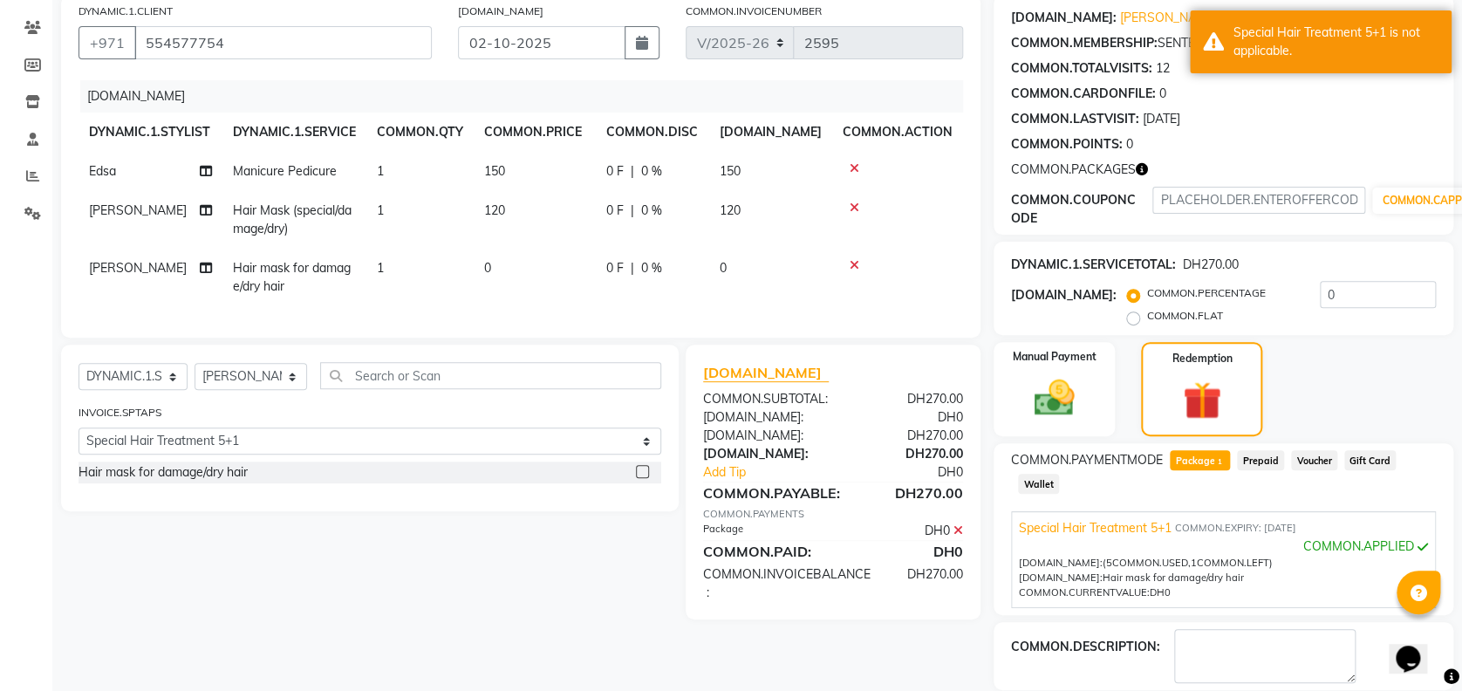
click at [851, 212] on div at bounding box center [898, 208] width 110 height 12
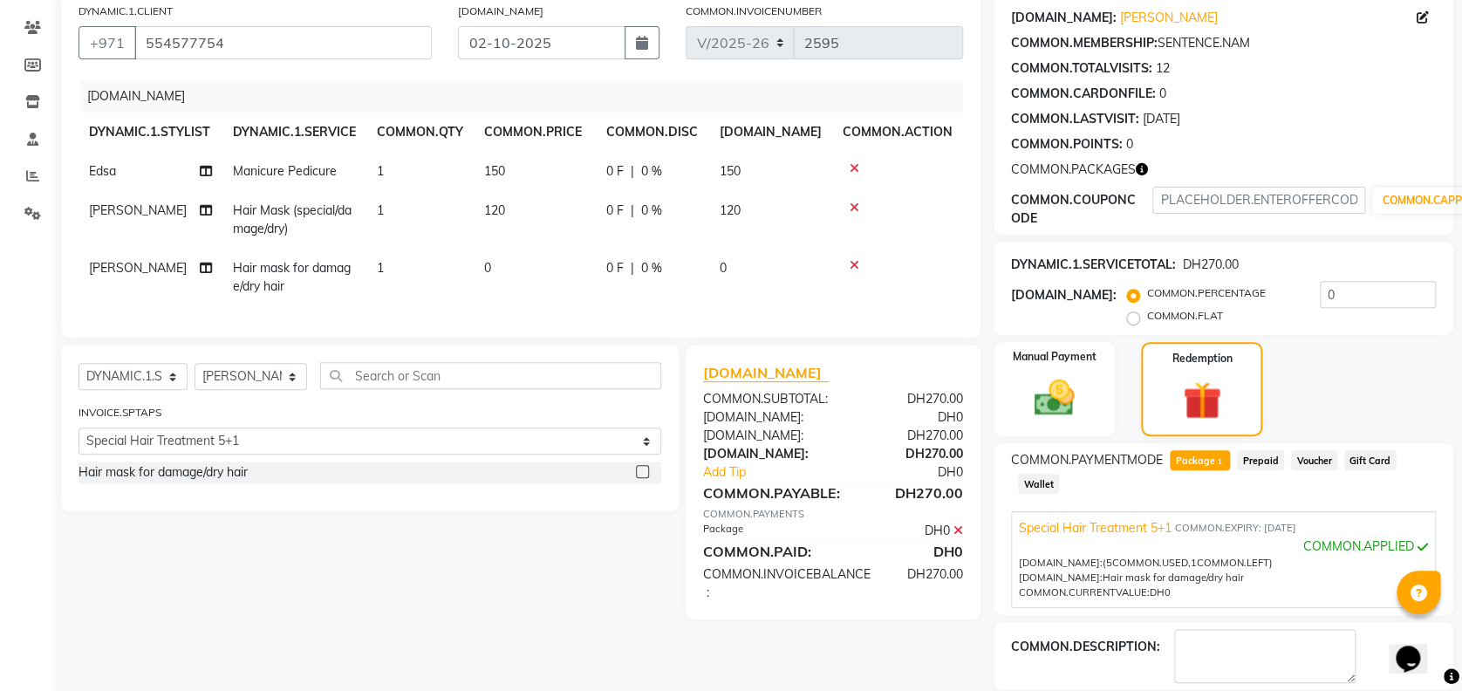
click at [858, 204] on icon at bounding box center [855, 208] width 10 height 12
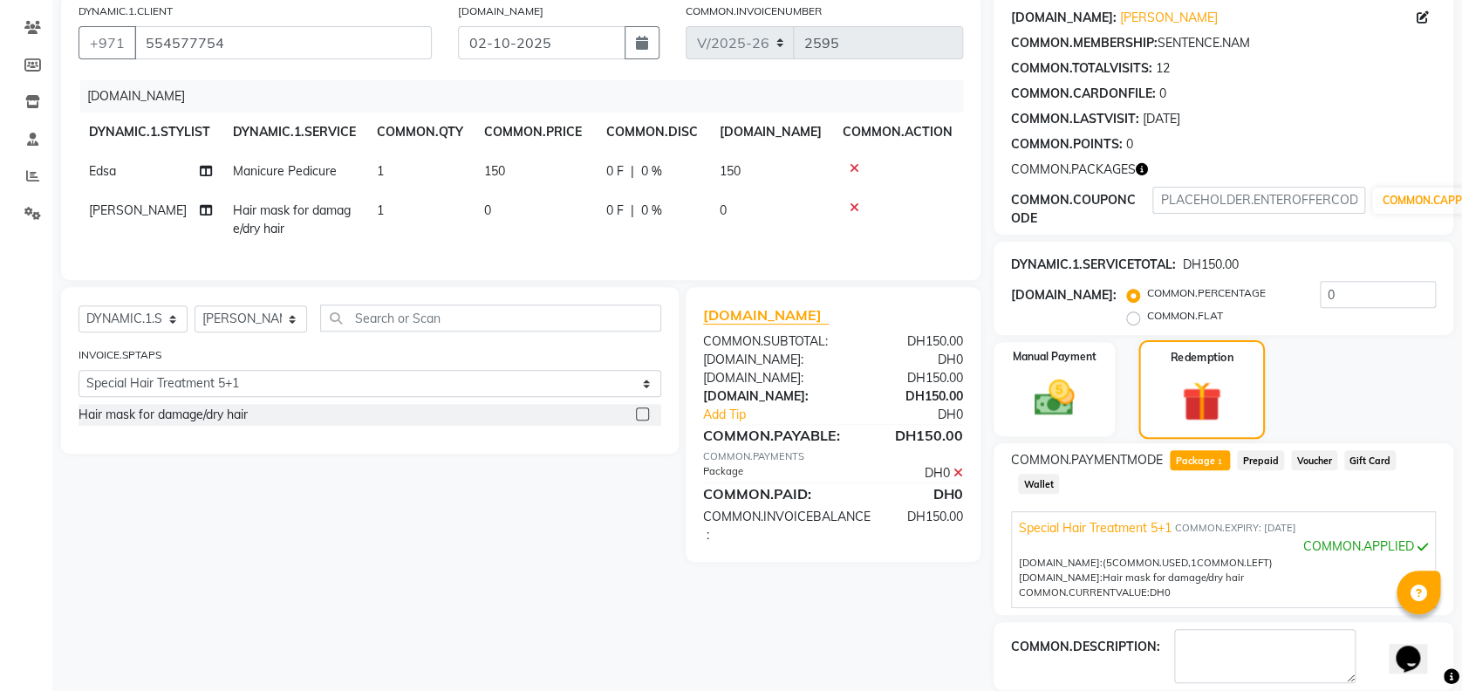
scroll to position [219, 0]
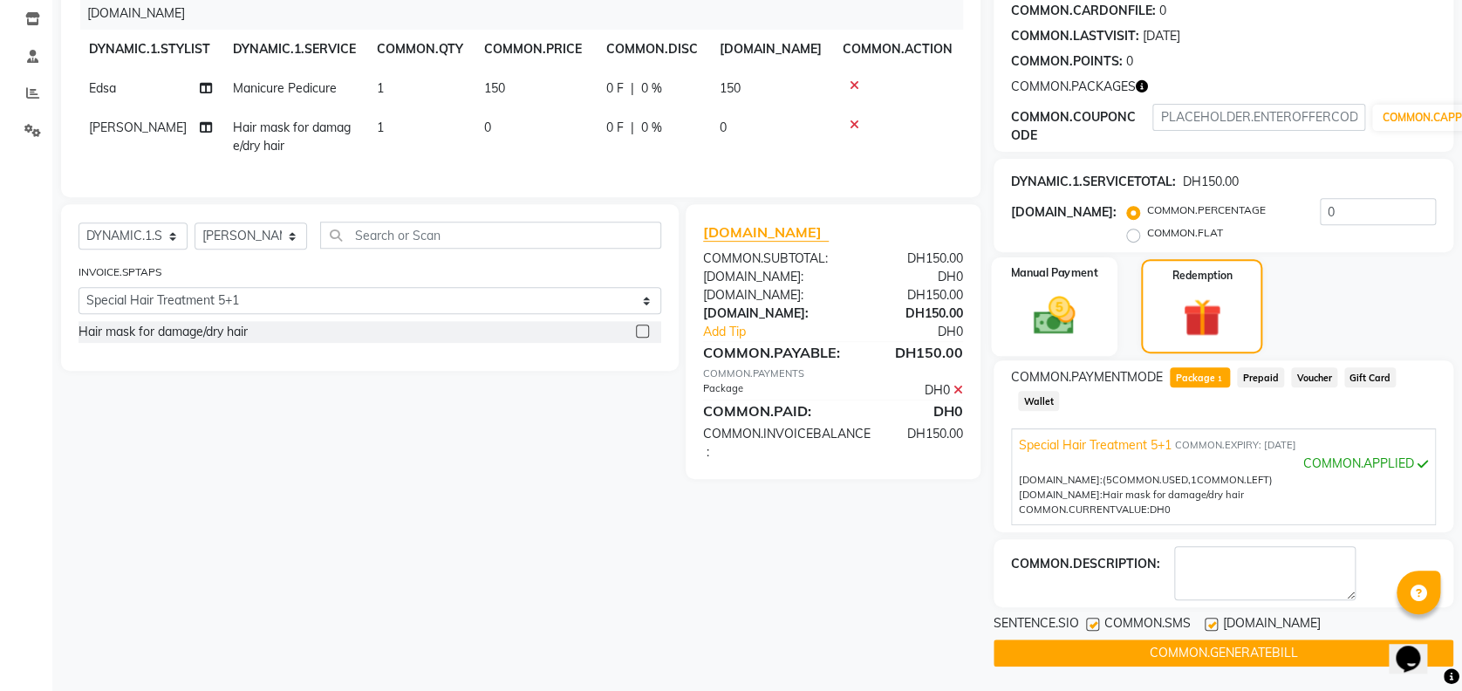
click at [1071, 320] on img at bounding box center [1054, 315] width 67 height 48
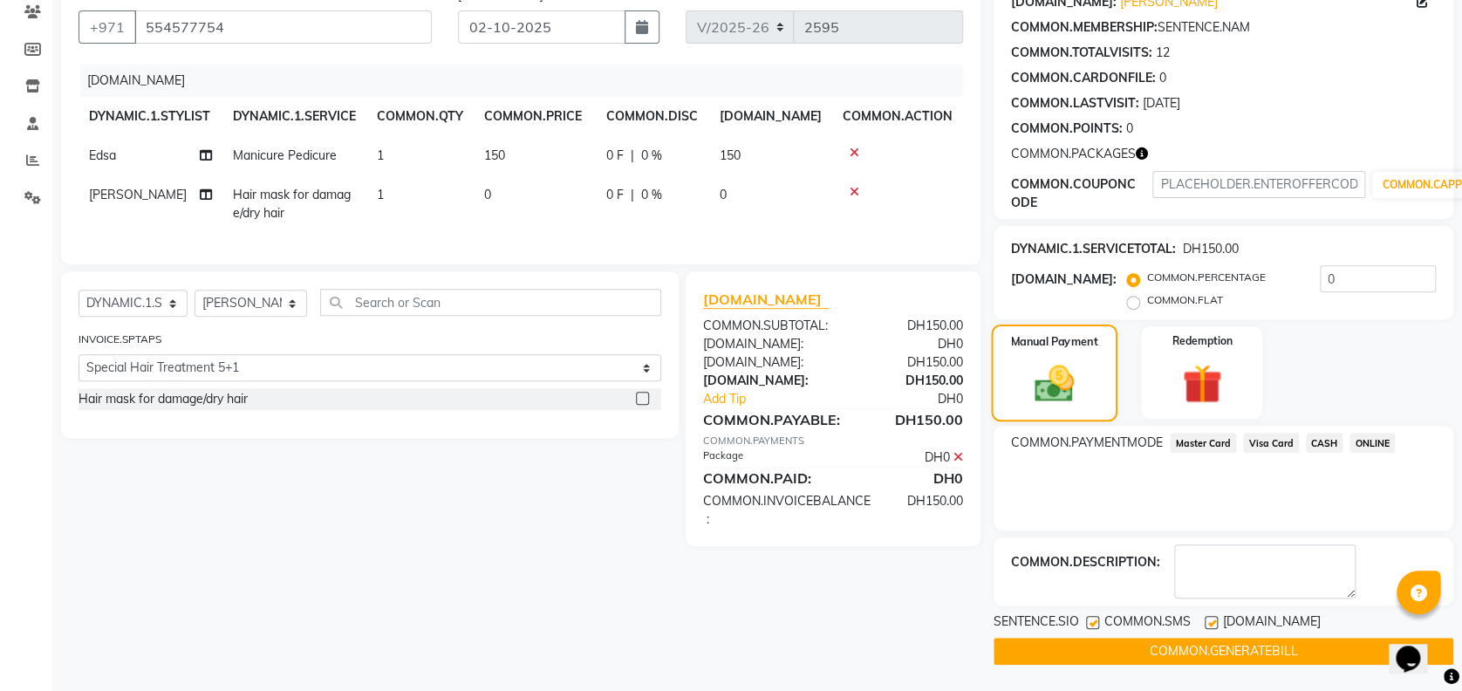
scroll to position [152, 0]
click at [210, 154] on icon at bounding box center [206, 155] width 12 height 12
select select "26290"
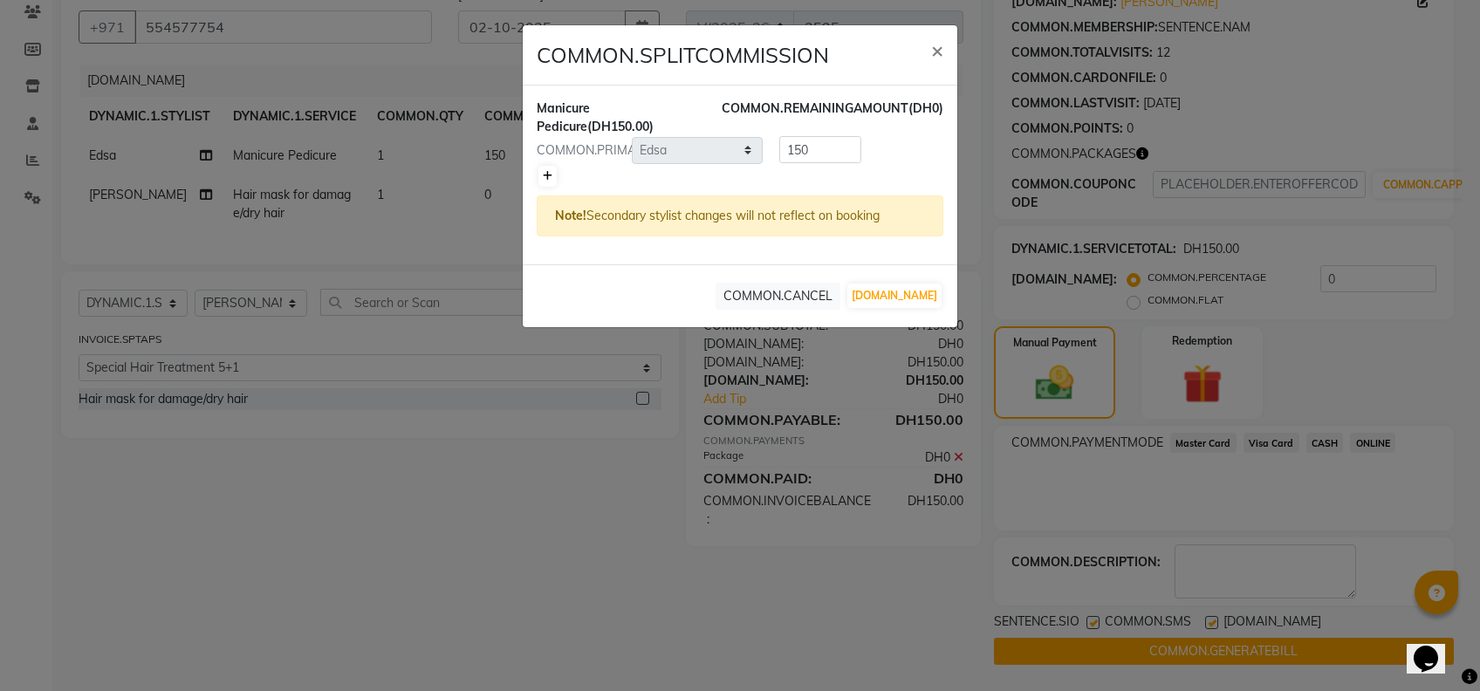
click at [544, 179] on icon at bounding box center [548, 176] width 10 height 10
type input "75"
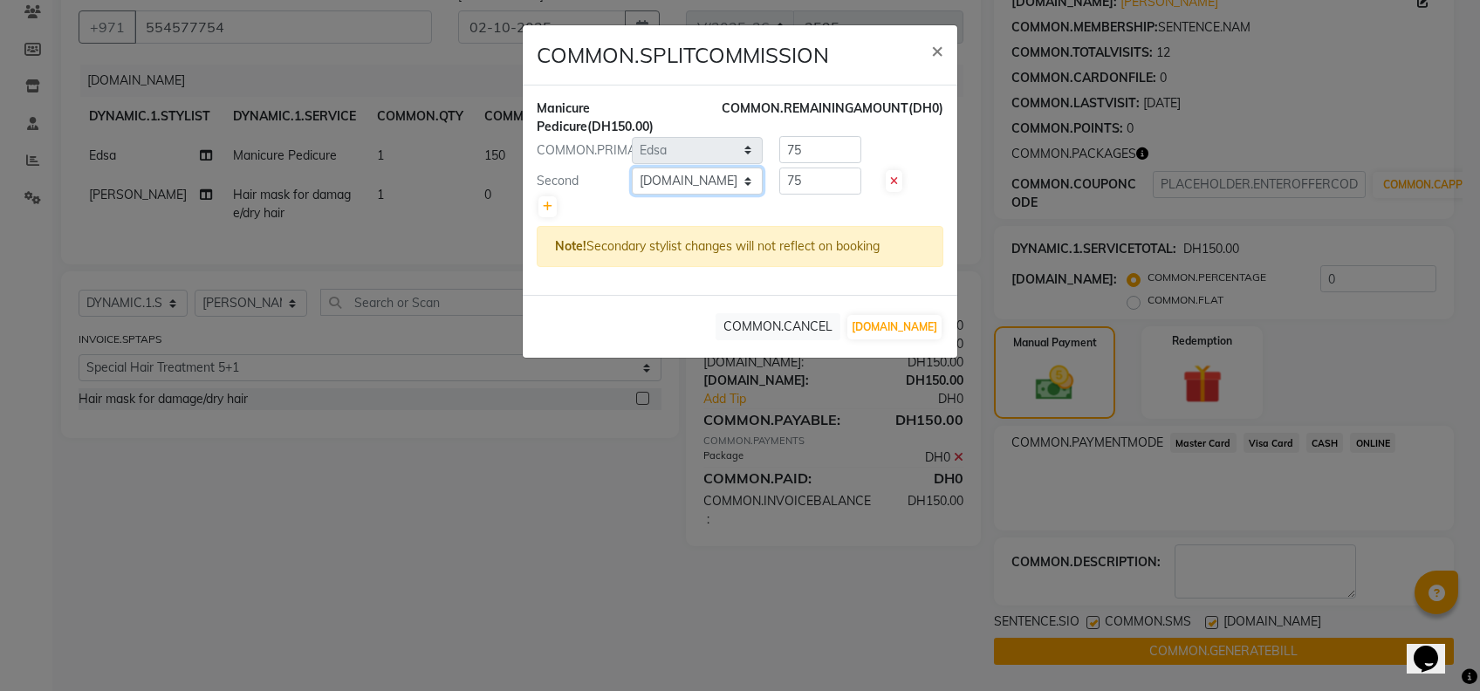
click at [646, 181] on select "[DOMAIN_NAME] [PERSON_NAME] Edsa jhoy [PERSON_NAME] Photoshoots Priya [PERSON_N…" at bounding box center [697, 181] width 131 height 27
select select "43428"
click at [632, 168] on select "[DOMAIN_NAME] [PERSON_NAME] Edsa jhoy [PERSON_NAME] Photoshoots Priya [PERSON_N…" at bounding box center [697, 181] width 131 height 27
click at [887, 331] on button "[DOMAIN_NAME]" at bounding box center [894, 327] width 94 height 24
select select "[DOMAIN_NAME]"
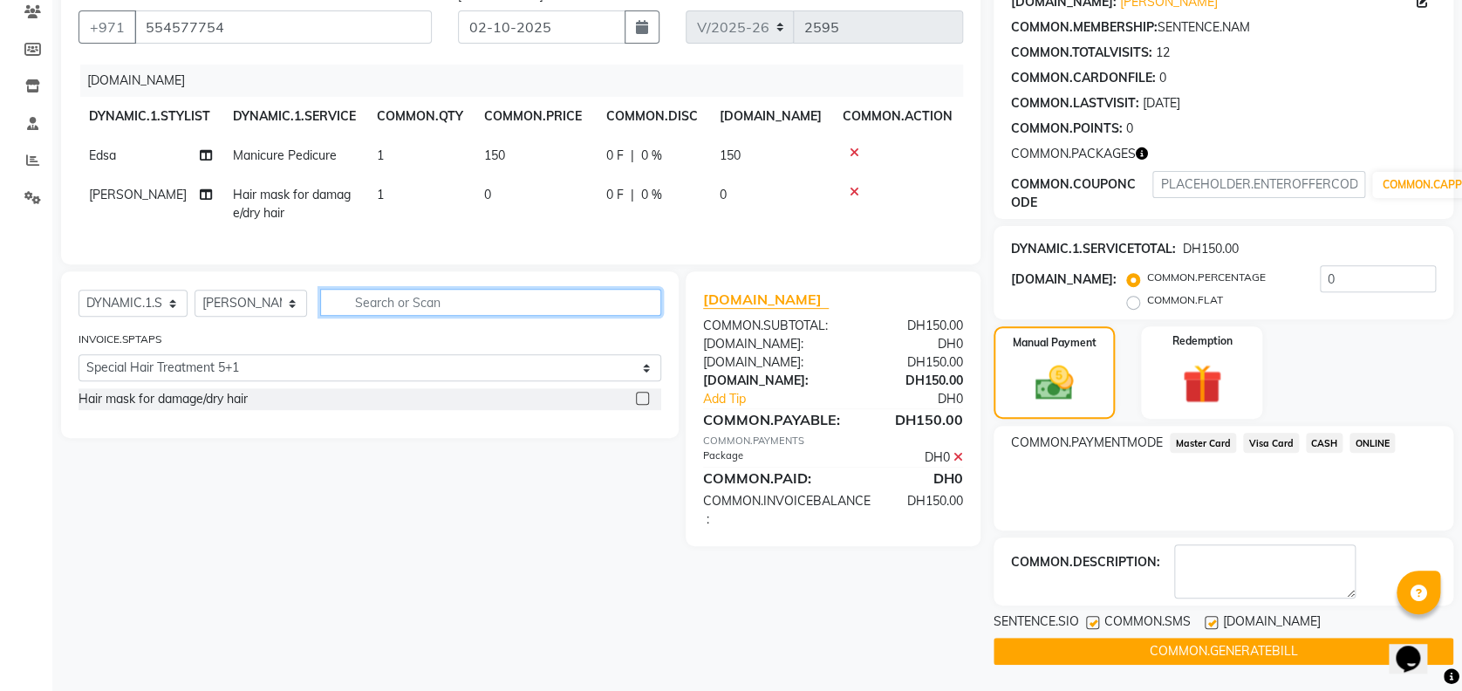
drag, startPoint x: 452, startPoint y: 328, endPoint x: 262, endPoint y: 307, distance: 191.3
click at [262, 307] on div "[DOMAIN_NAME] [DOMAIN_NAME] [DOMAIN_NAME] [DOMAIN_NAME] [DOMAIN_NAME] [DOMAIN_N…" at bounding box center [370, 309] width 583 height 41
click at [262, 307] on select "DYNAMIC.1.SELECTSTYLIST [PERSON_NAME] Edsa jhoy [PERSON_NAME] Photoshoots Priya…" at bounding box center [251, 303] width 113 height 27
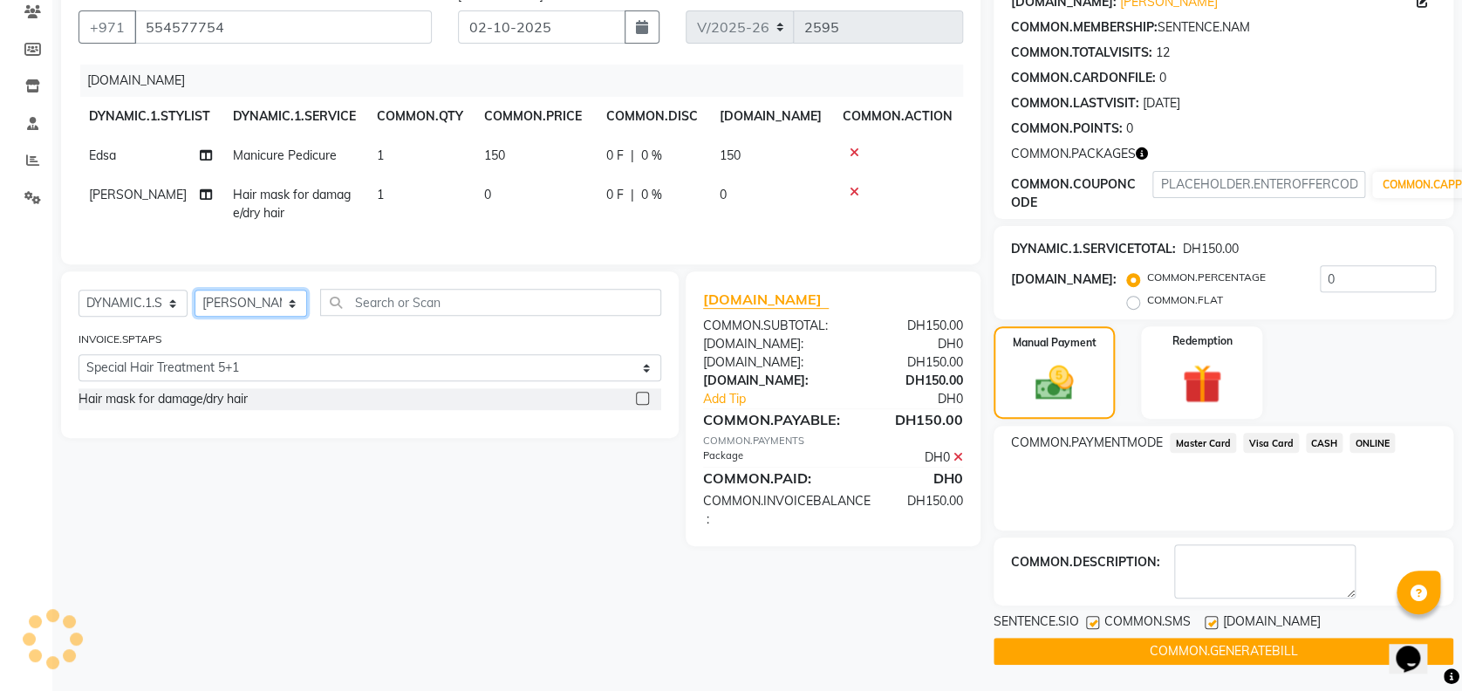
select select "26290"
click at [195, 307] on select "DYNAMIC.1.SELECTSTYLIST [PERSON_NAME] Edsa jhoy [PERSON_NAME] Photoshoots Priya…" at bounding box center [251, 303] width 113 height 27
click at [387, 330] on div "[DOMAIN_NAME] [DOMAIN_NAME] [DOMAIN_NAME] [DOMAIN_NAME] [DOMAIN_NAME] [DOMAIN_N…" at bounding box center [370, 309] width 583 height 41
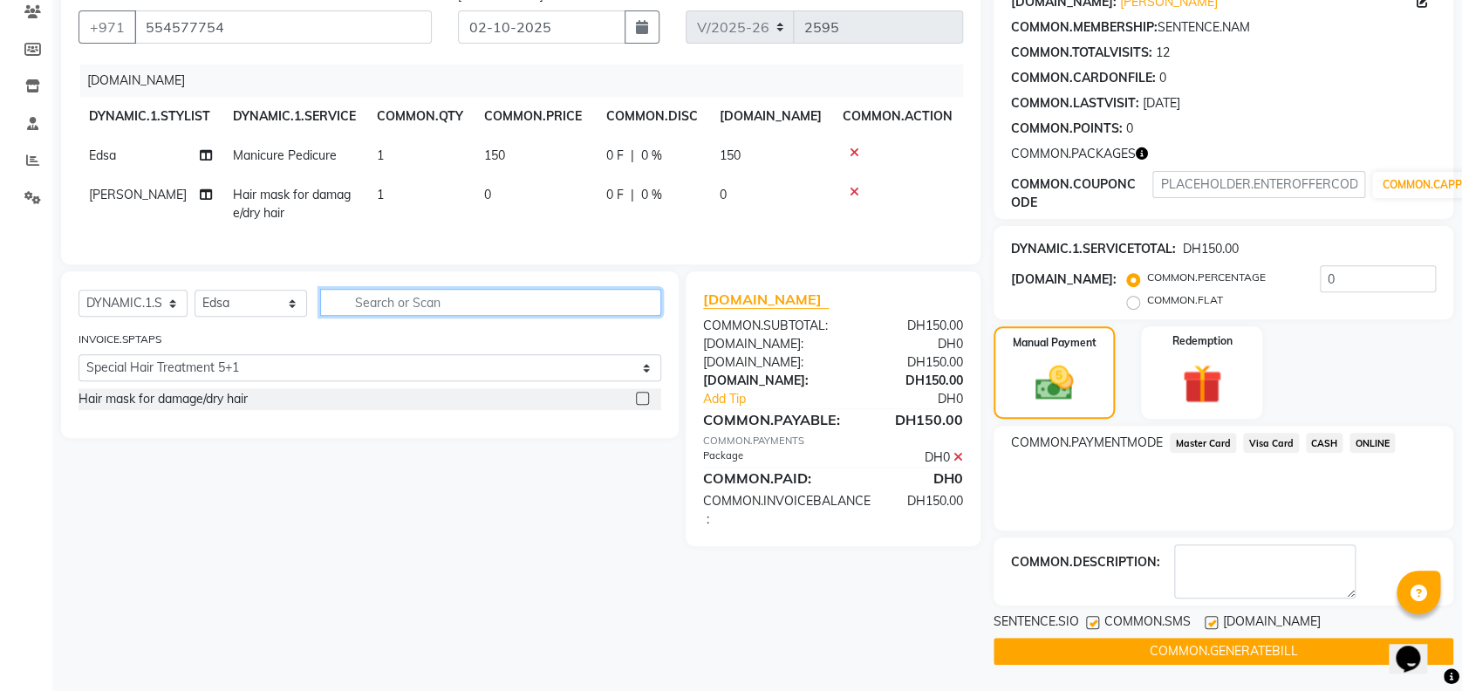
click at [415, 316] on input "text" at bounding box center [490, 302] width 340 height 27
type input "f"
select select "0: undefined"
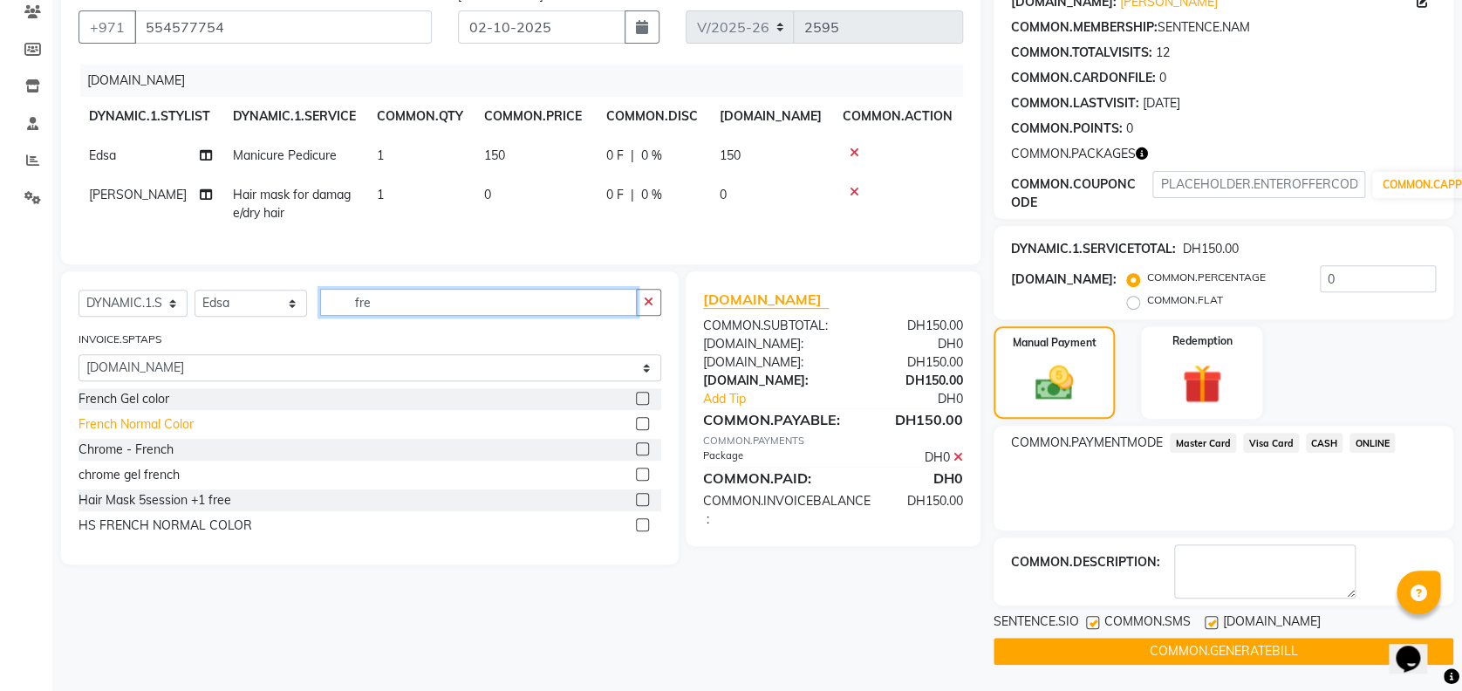
type input "fre"
click at [142, 434] on div "French Normal Color" at bounding box center [136, 424] width 115 height 18
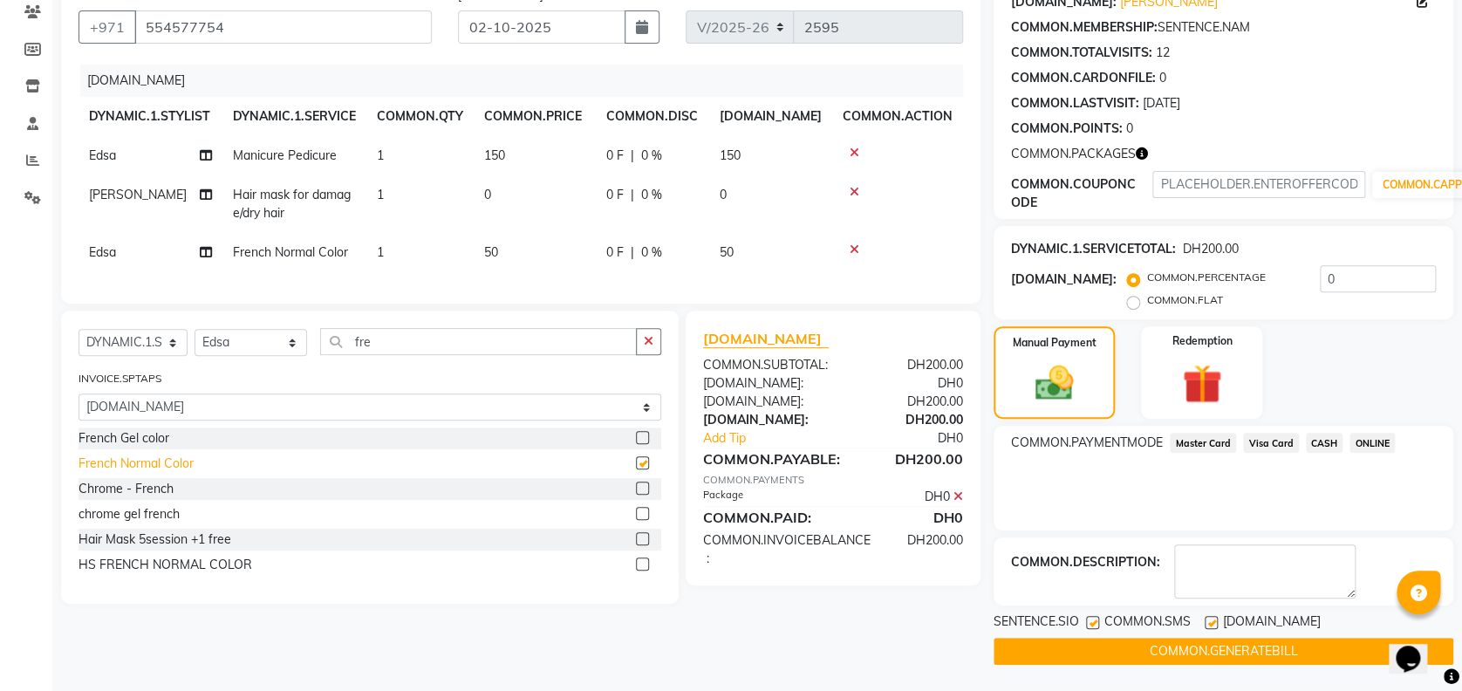
checkbox input "false"
click at [421, 355] on input "fre" at bounding box center [478, 341] width 316 height 27
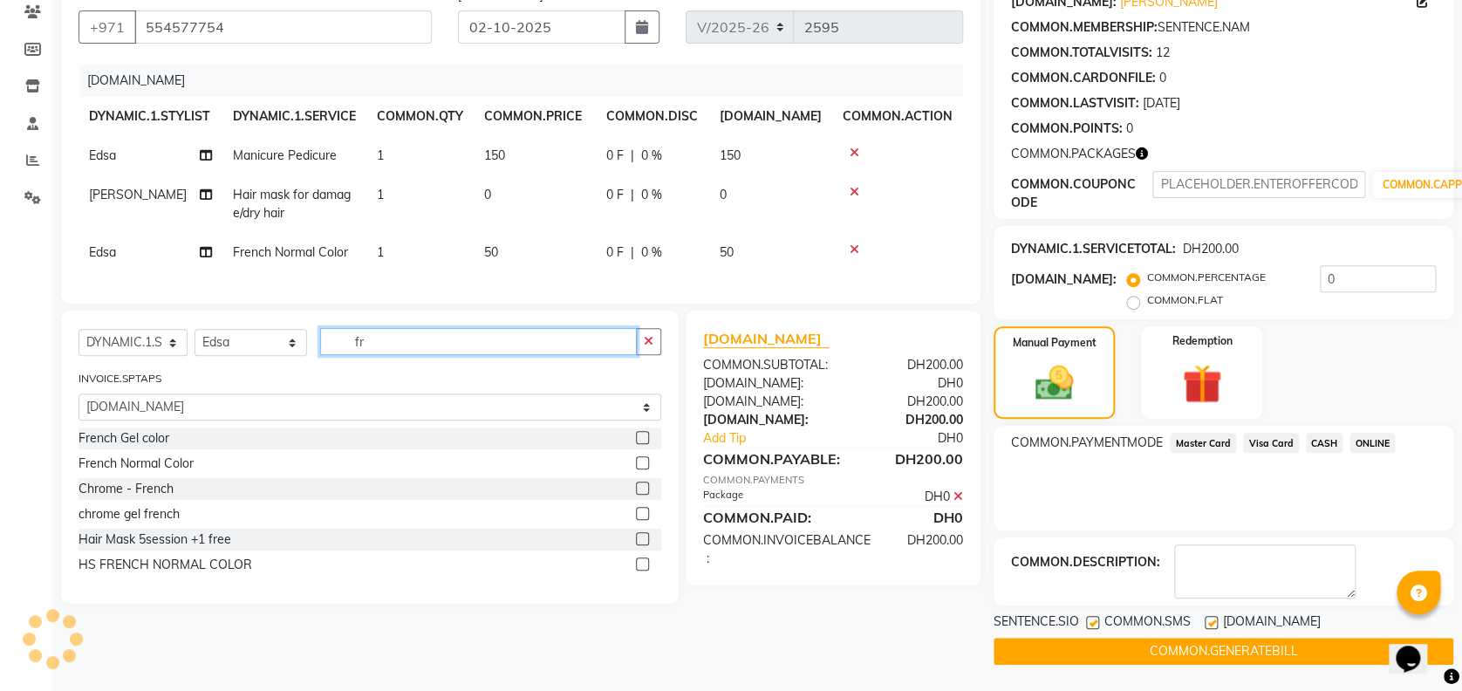
type input "f"
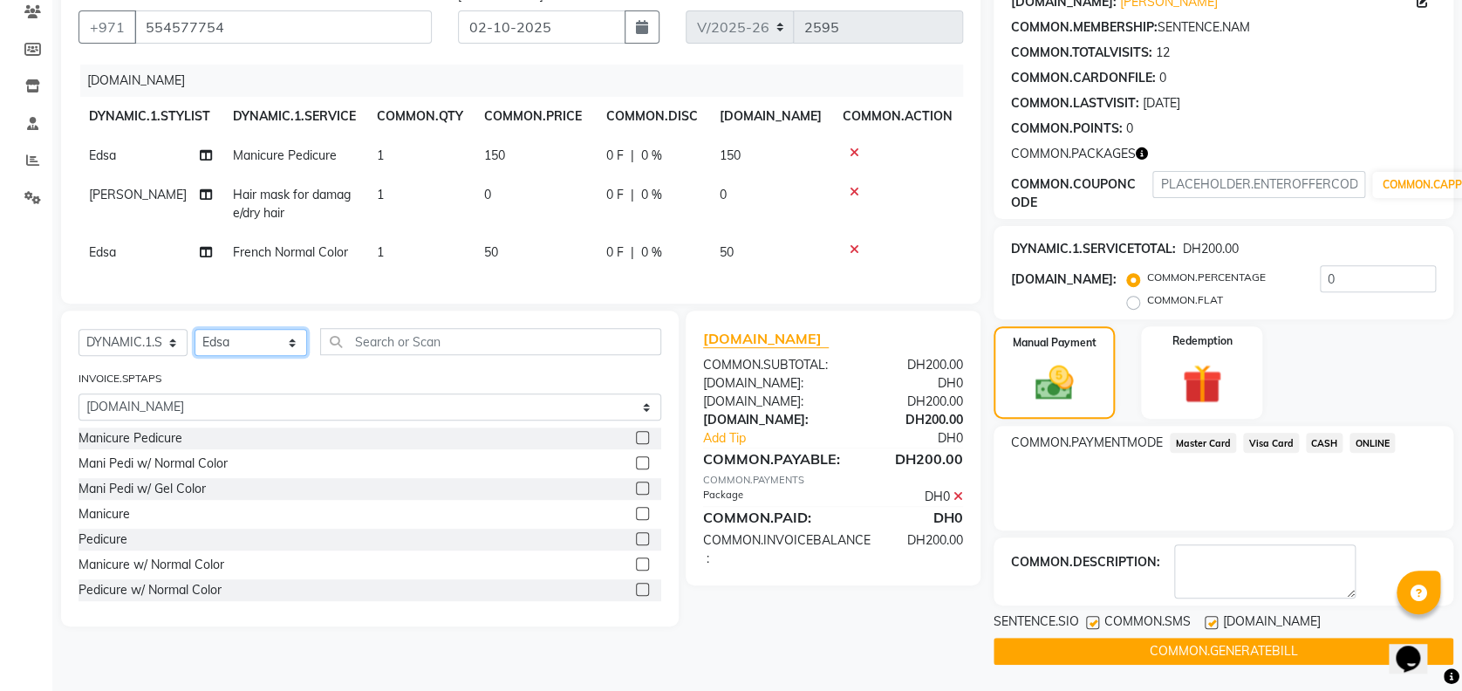
click at [278, 356] on select "DYNAMIC.1.SELECTSTYLIST [PERSON_NAME] Edsa jhoy [PERSON_NAME] Photoshoots Priya…" at bounding box center [251, 342] width 113 height 27
select select "43428"
click at [195, 346] on select "DYNAMIC.1.SELECTSTYLIST [PERSON_NAME] Edsa jhoy [PERSON_NAME] Photoshoots Priya…" at bounding box center [251, 342] width 113 height 27
click at [475, 355] on input "text" at bounding box center [490, 341] width 340 height 27
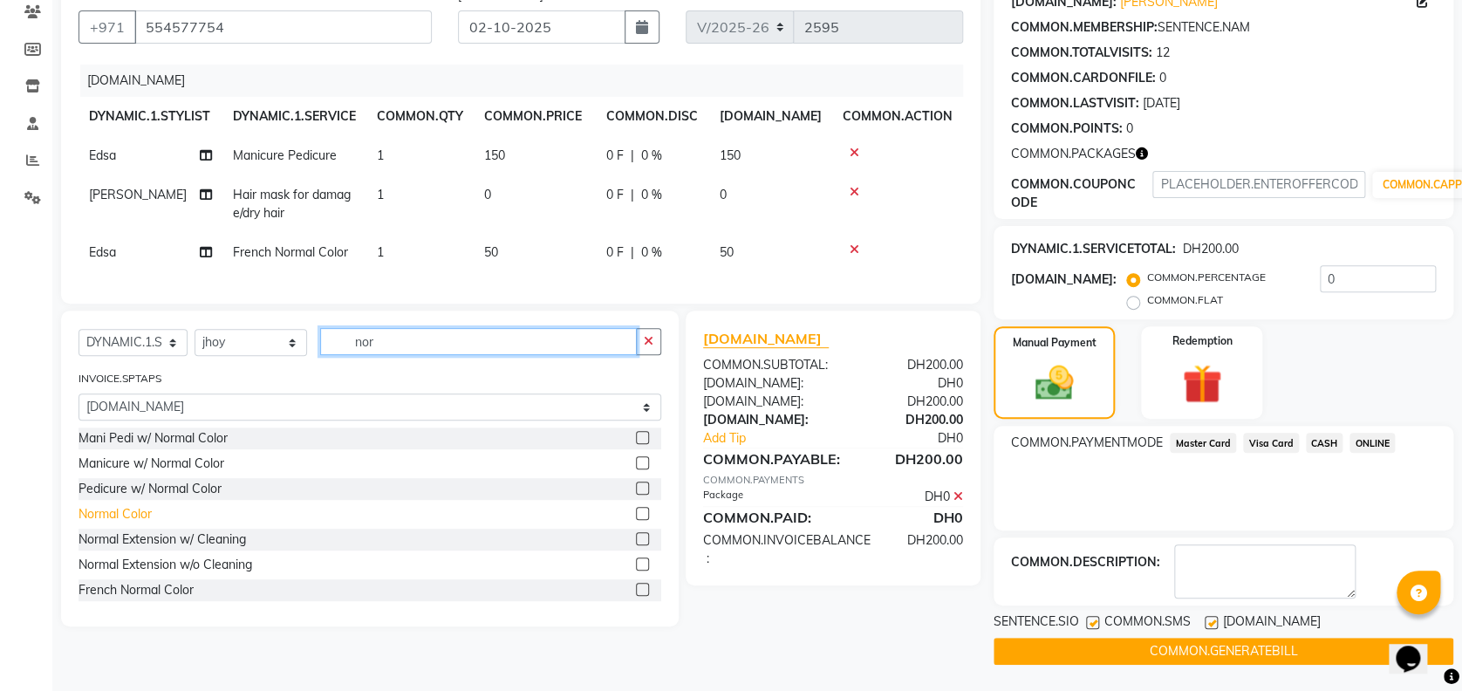
type input "nor"
click at [137, 523] on div "Normal Color" at bounding box center [115, 514] width 73 height 18
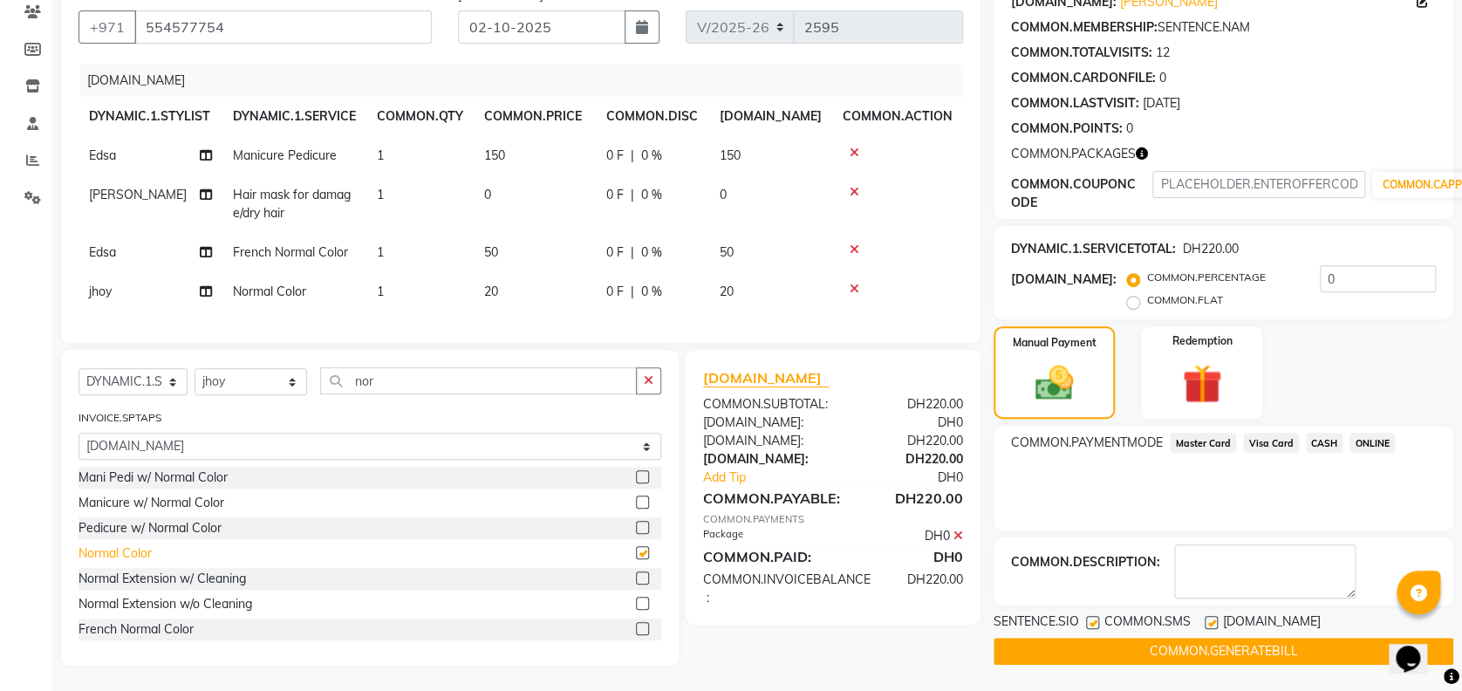
checkbox input "false"
click at [1277, 451] on span "Visa Card" at bounding box center [1271, 443] width 56 height 20
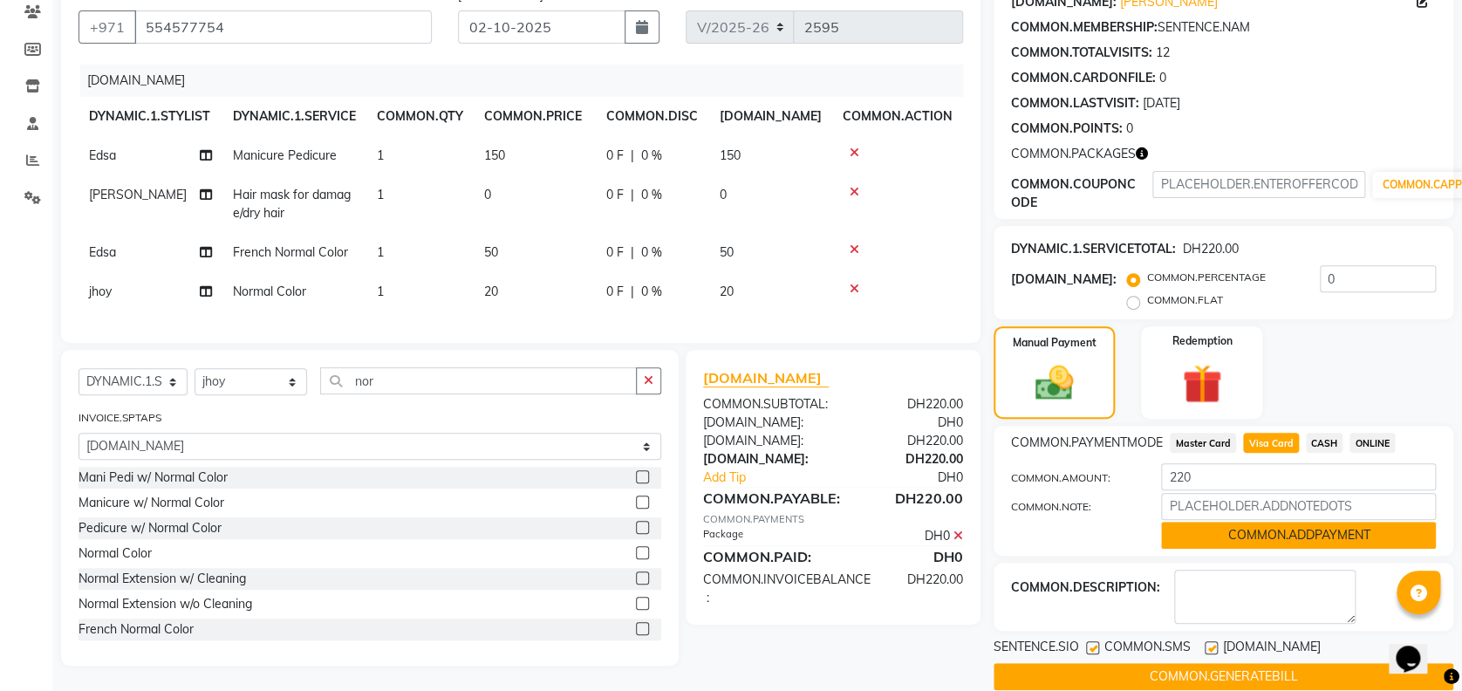
click at [1315, 535] on button "COMMON.ADDPAYMENT" at bounding box center [1298, 535] width 275 height 27
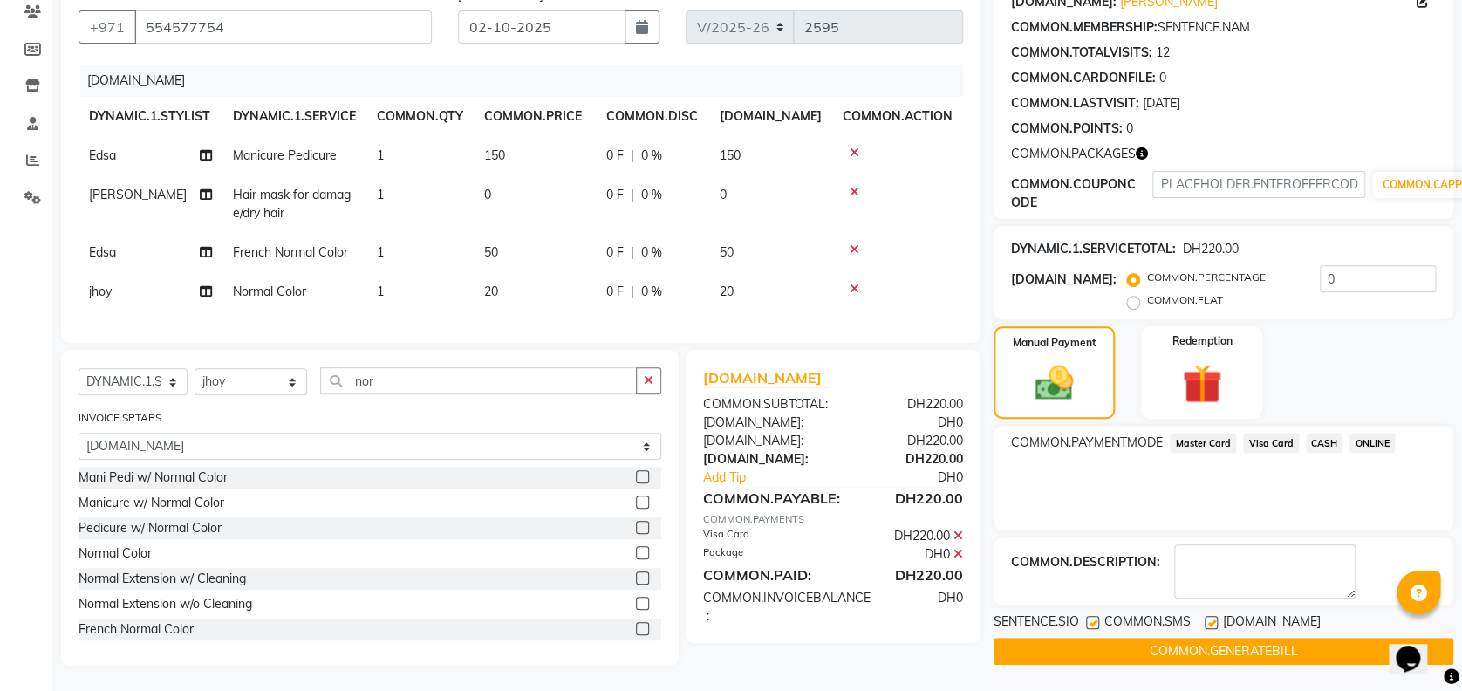
scroll to position [169, 0]
click at [1212, 637] on button "COMMON.GENERATEBILL" at bounding box center [1224, 650] width 460 height 27
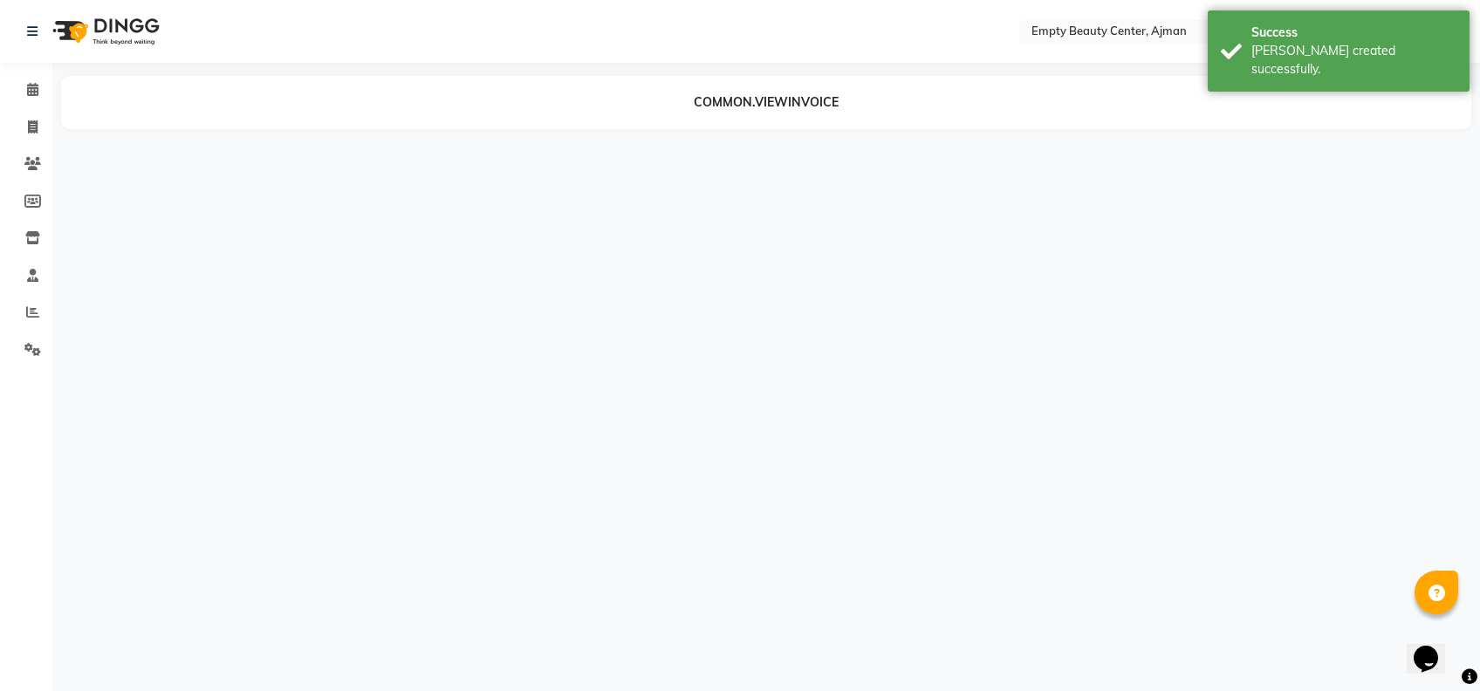
select select "26290"
select select "43428"
select select "57154"
select select "26290"
select select "43428"
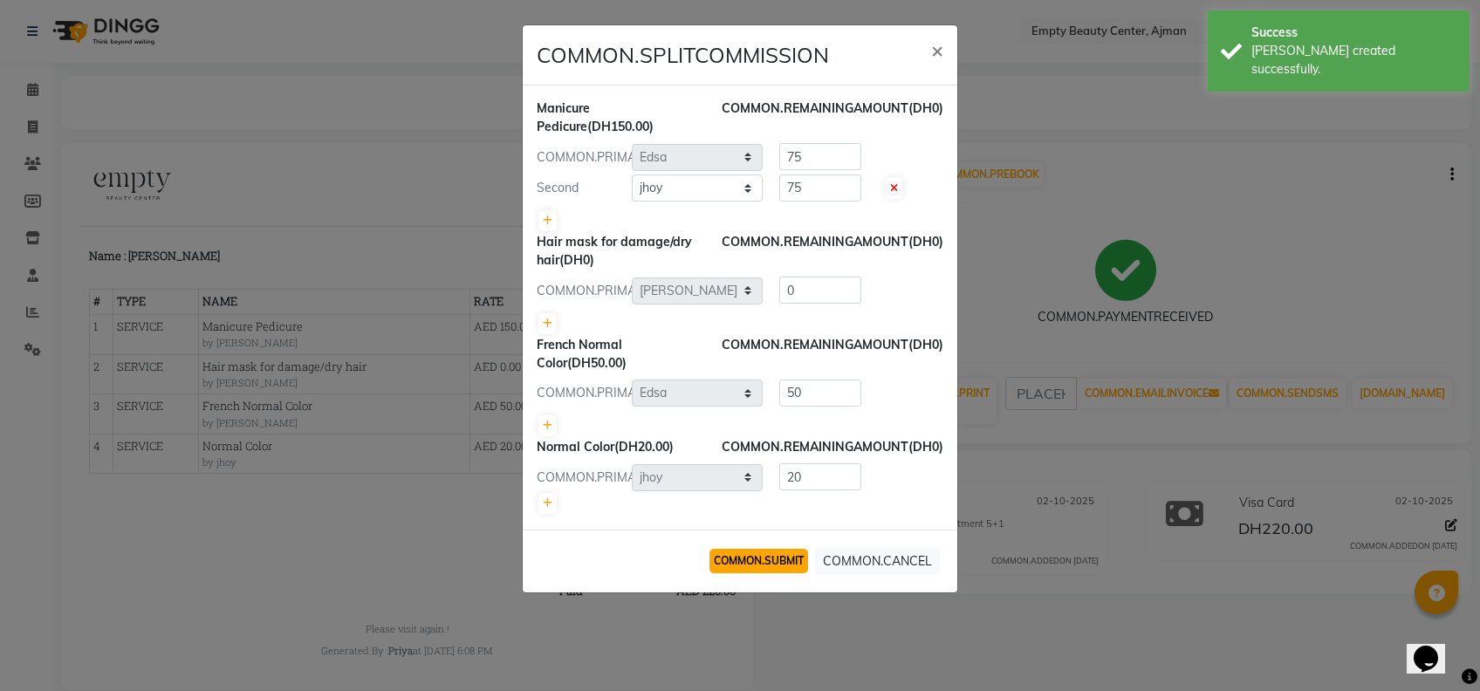
click at [740, 573] on button "COMMON.SUBMIT" at bounding box center [758, 561] width 99 height 24
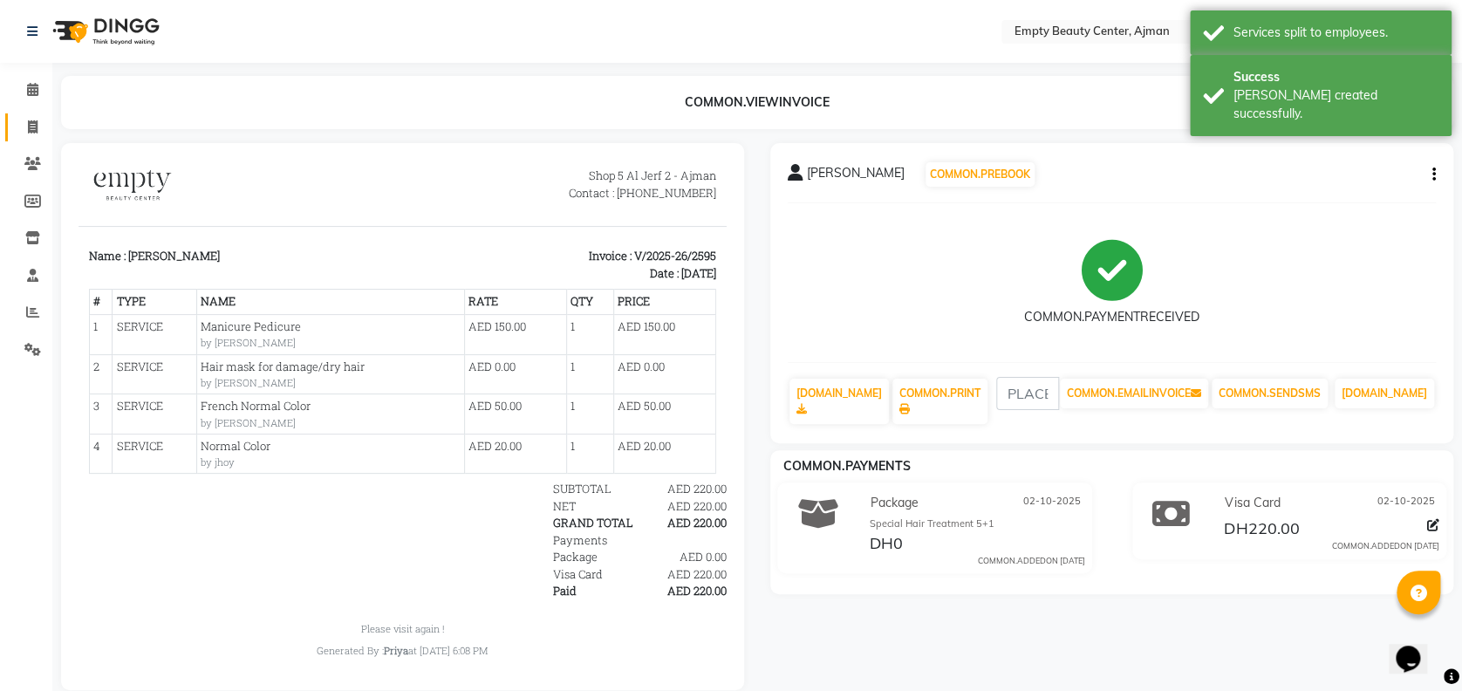
click at [34, 133] on icon at bounding box center [33, 126] width 10 height 13
select select "service"
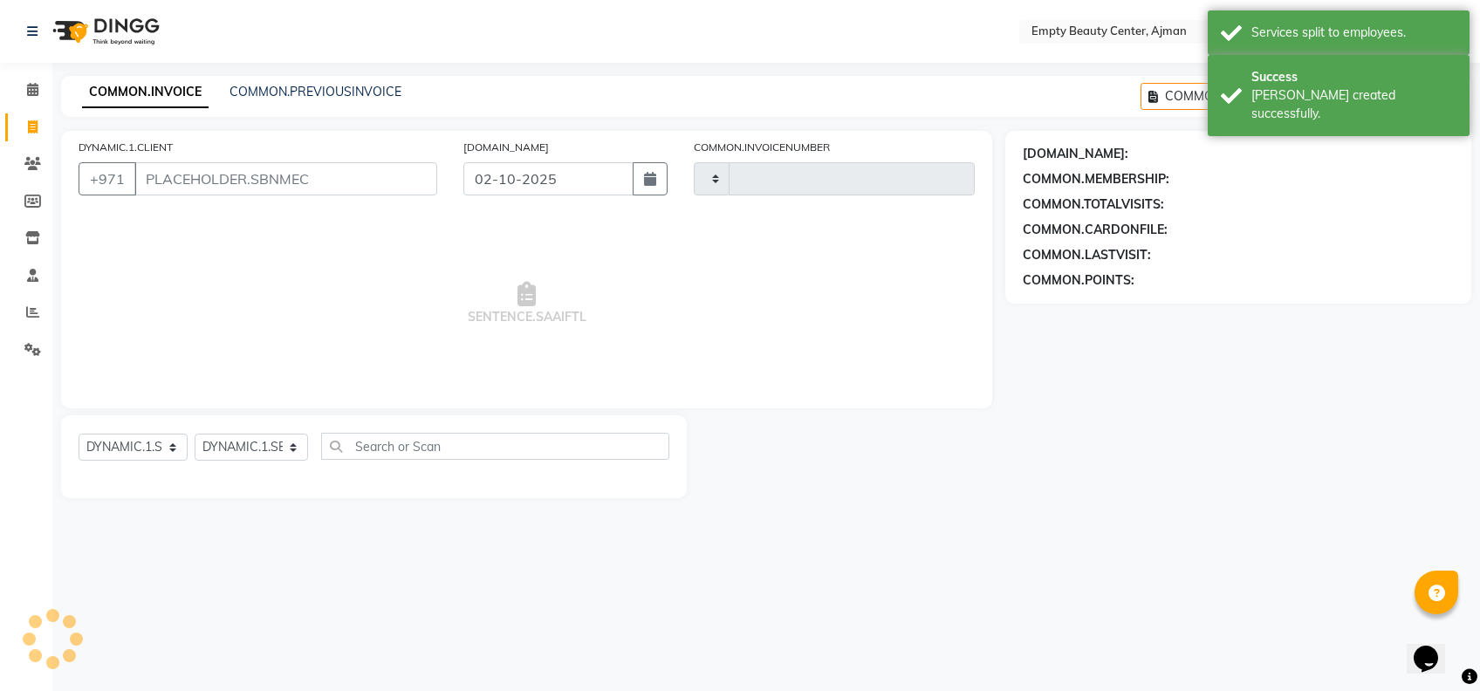
type input "2596"
select select "769"
click at [378, 84] on link "COMMON.PREVIOUSINVOICE" at bounding box center [315, 92] width 172 height 16
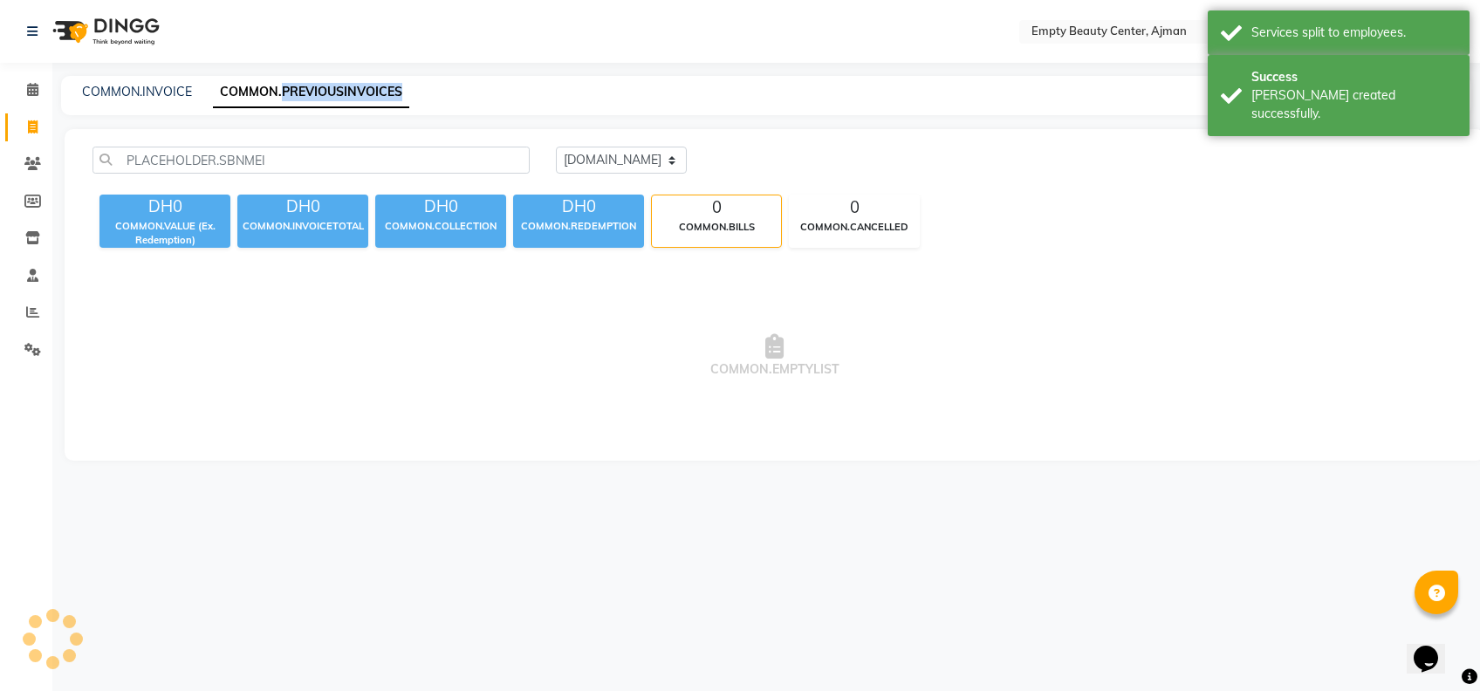
click at [378, 84] on link "COMMON.PREVIOUSINVOICES" at bounding box center [311, 92] width 196 height 31
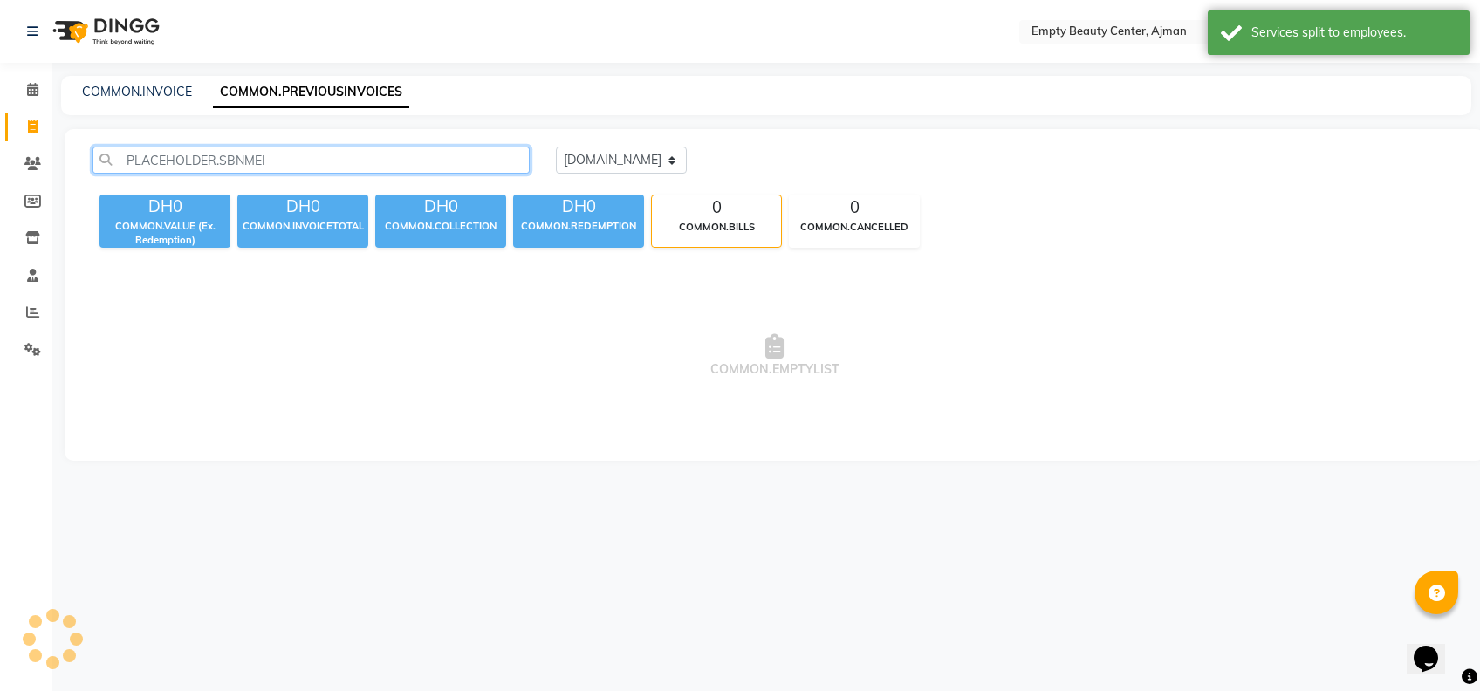
drag, startPoint x: 378, startPoint y: 84, endPoint x: 348, endPoint y: 161, distance: 83.1
click at [348, 161] on input "text" at bounding box center [310, 160] width 437 height 27
type input "l"
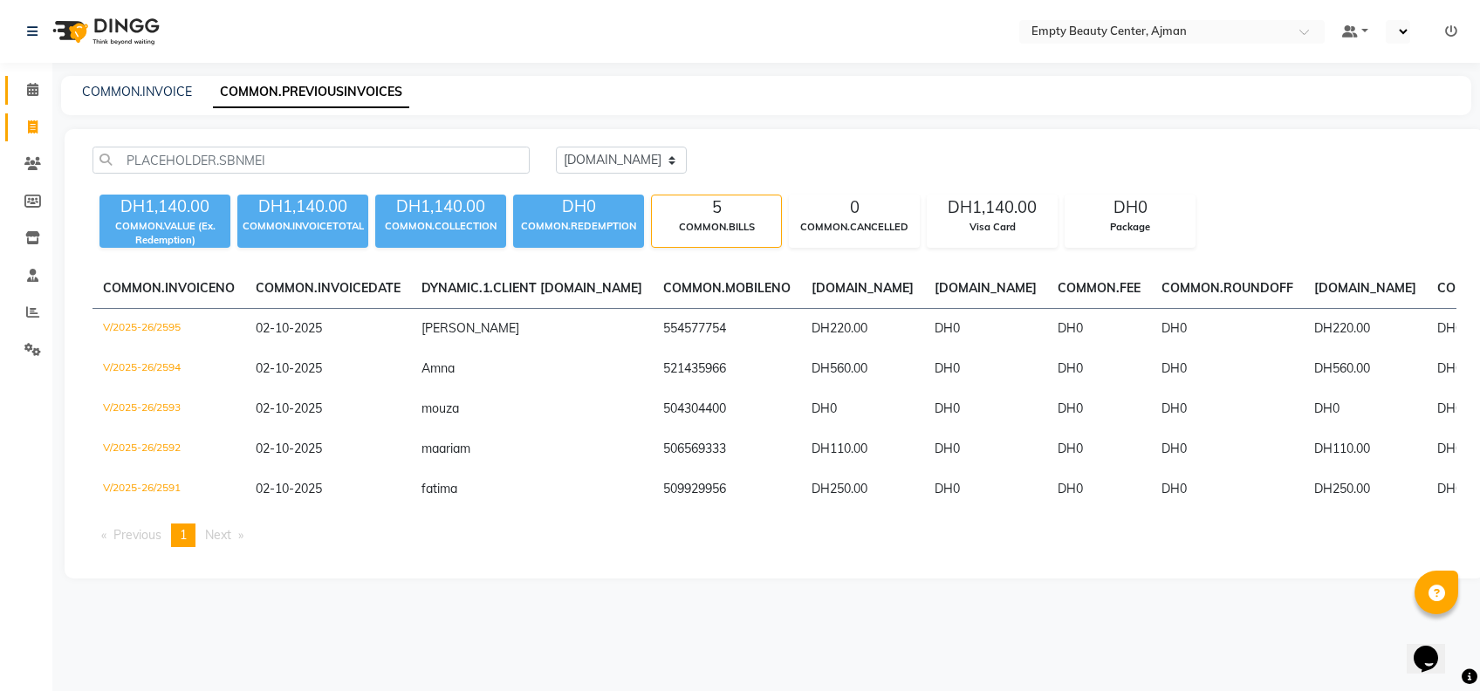
click at [29, 79] on link at bounding box center [26, 90] width 42 height 29
